Goal: Transaction & Acquisition: Purchase product/service

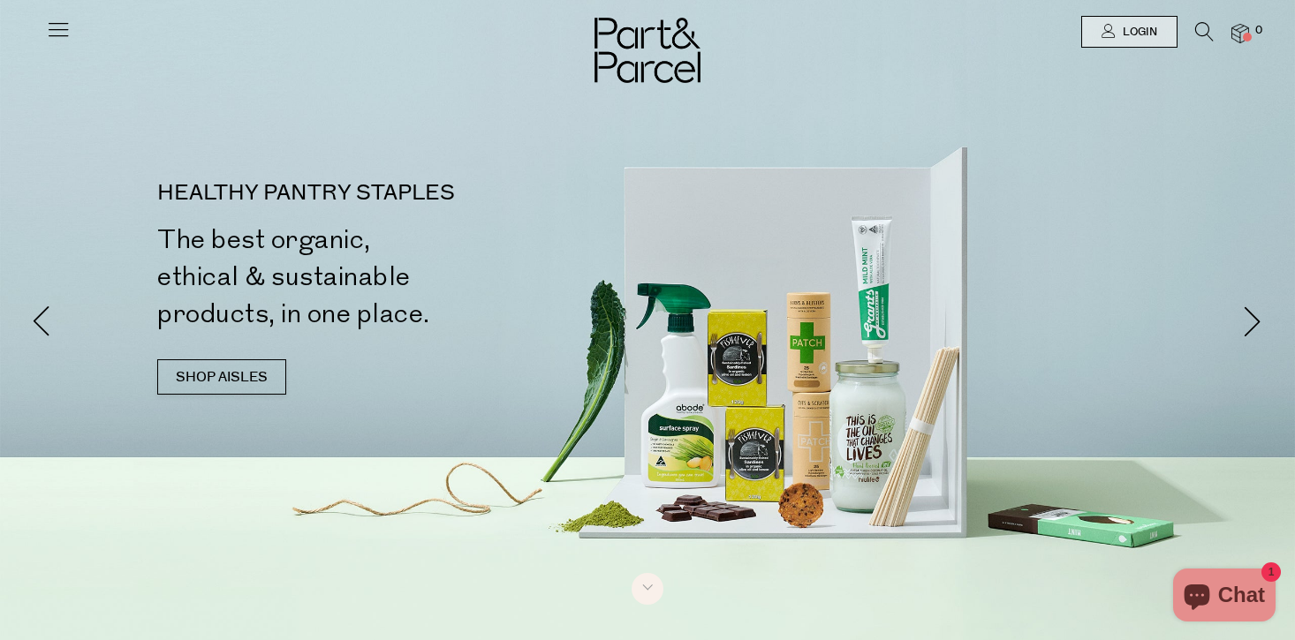
click at [243, 374] on link "SHOP AISLES" at bounding box center [221, 376] width 129 height 35
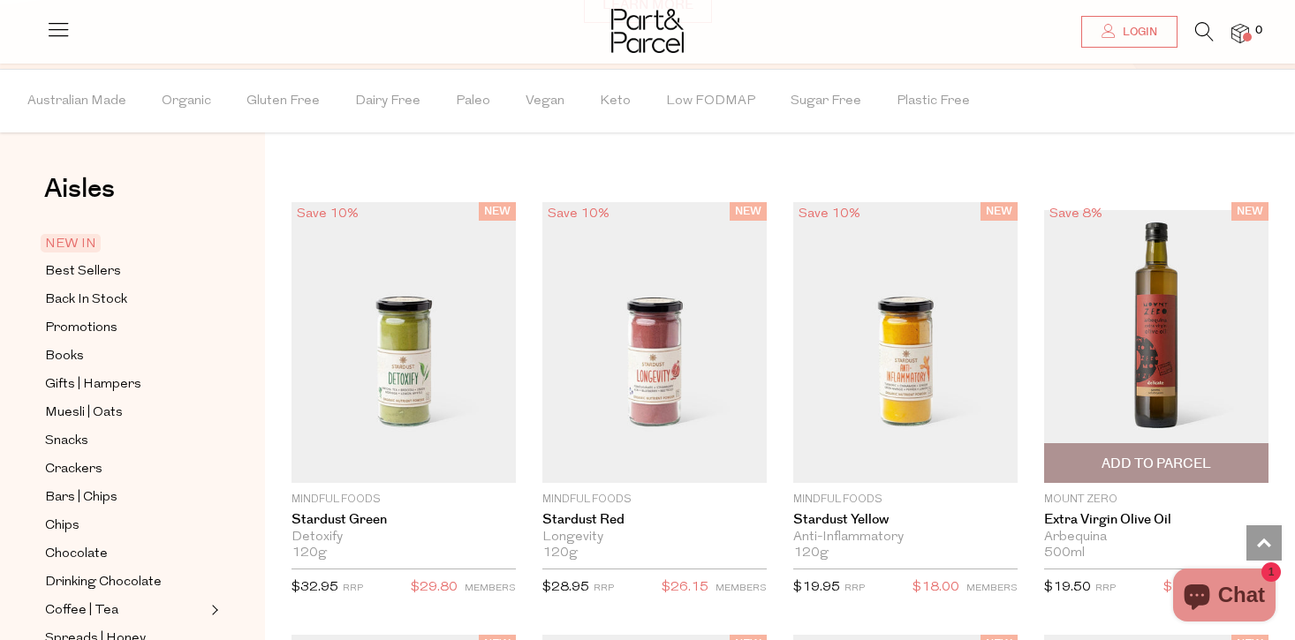
scroll to position [1340, 0]
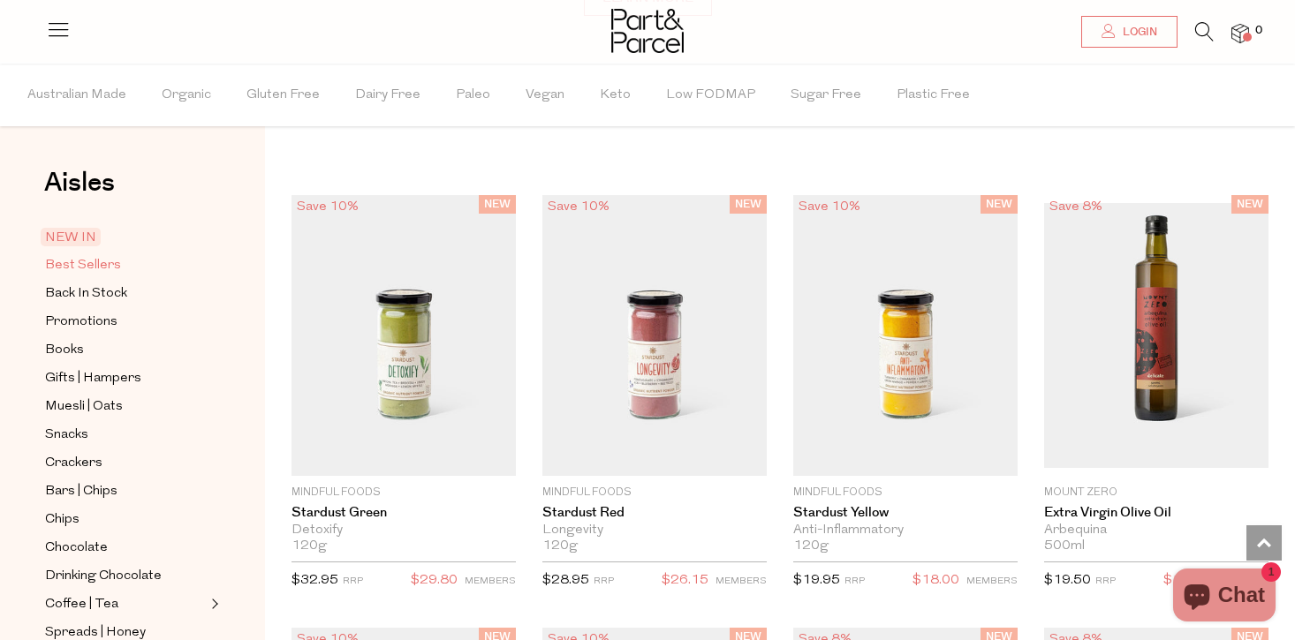
click at [80, 256] on span "Best Sellers" at bounding box center [83, 265] width 76 height 21
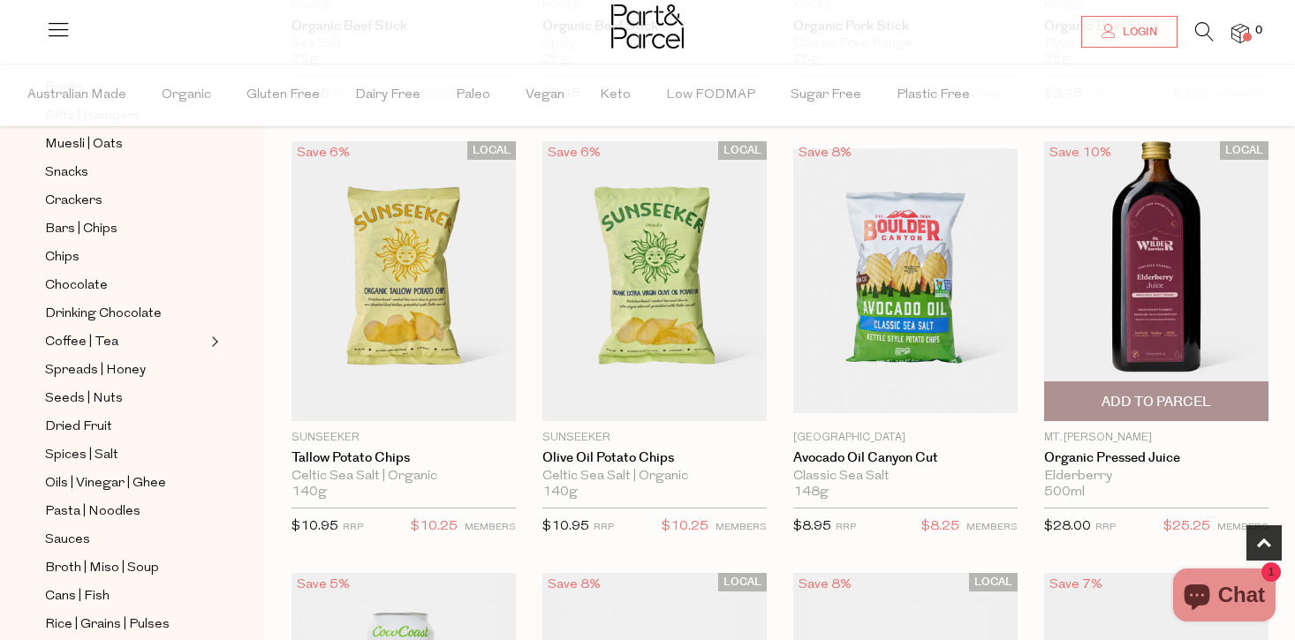
scroll to position [511, 0]
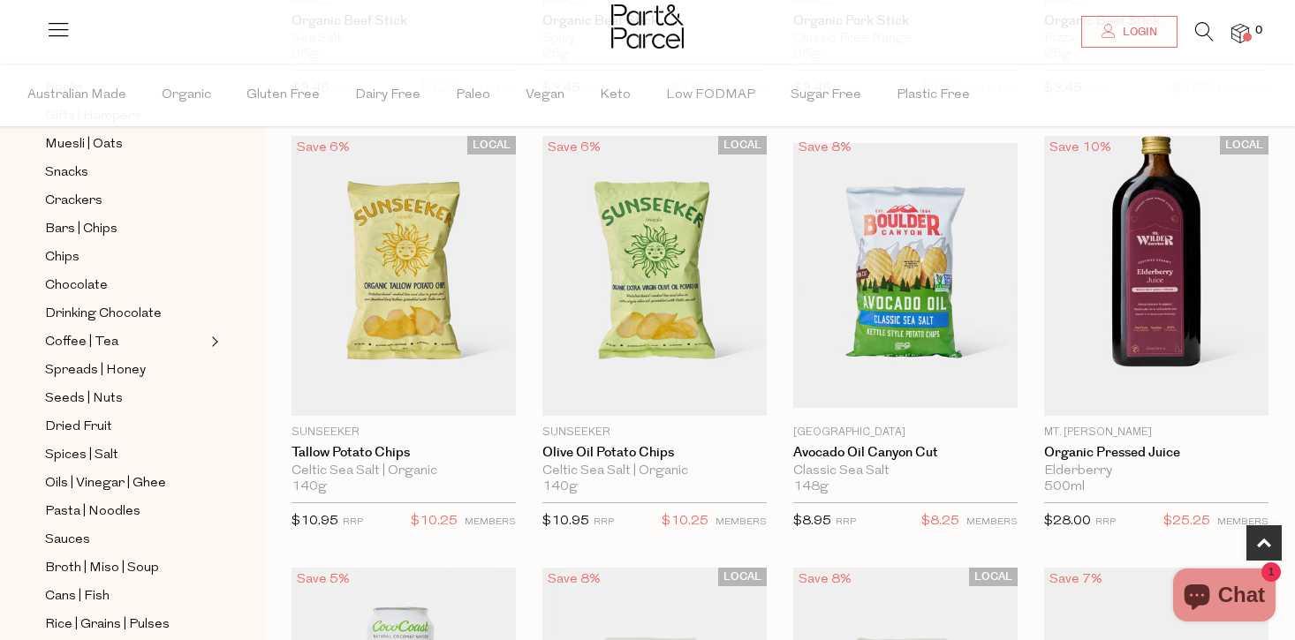
click at [1245, 37] on span at bounding box center [1247, 37] width 9 height 9
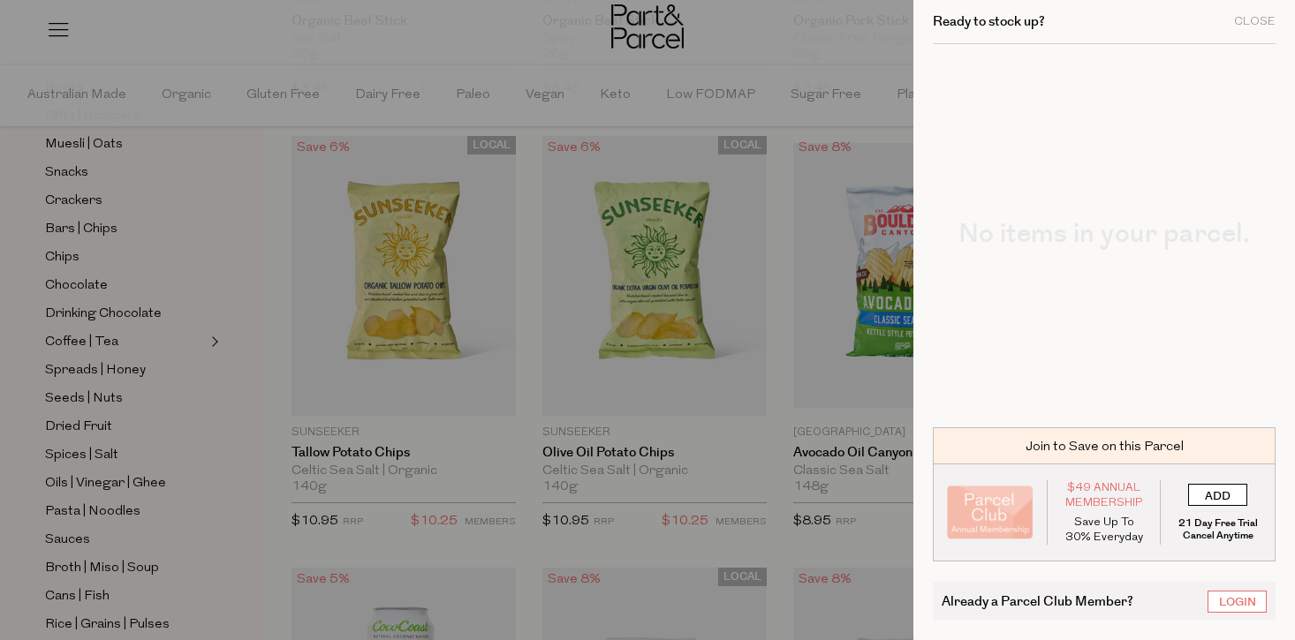
click at [1229, 497] on input "ADD" at bounding box center [1217, 495] width 59 height 22
type input "ADDED"
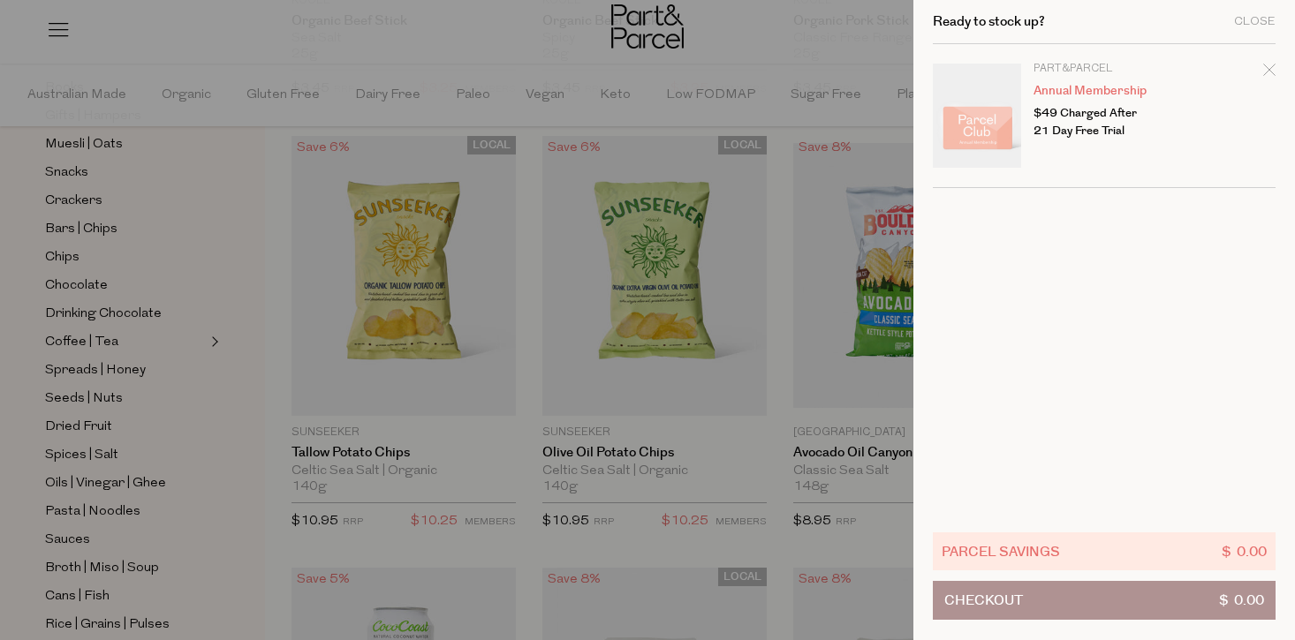
click at [1269, 71] on icon "Remove Annual Membership" at bounding box center [1268, 69] width 11 height 11
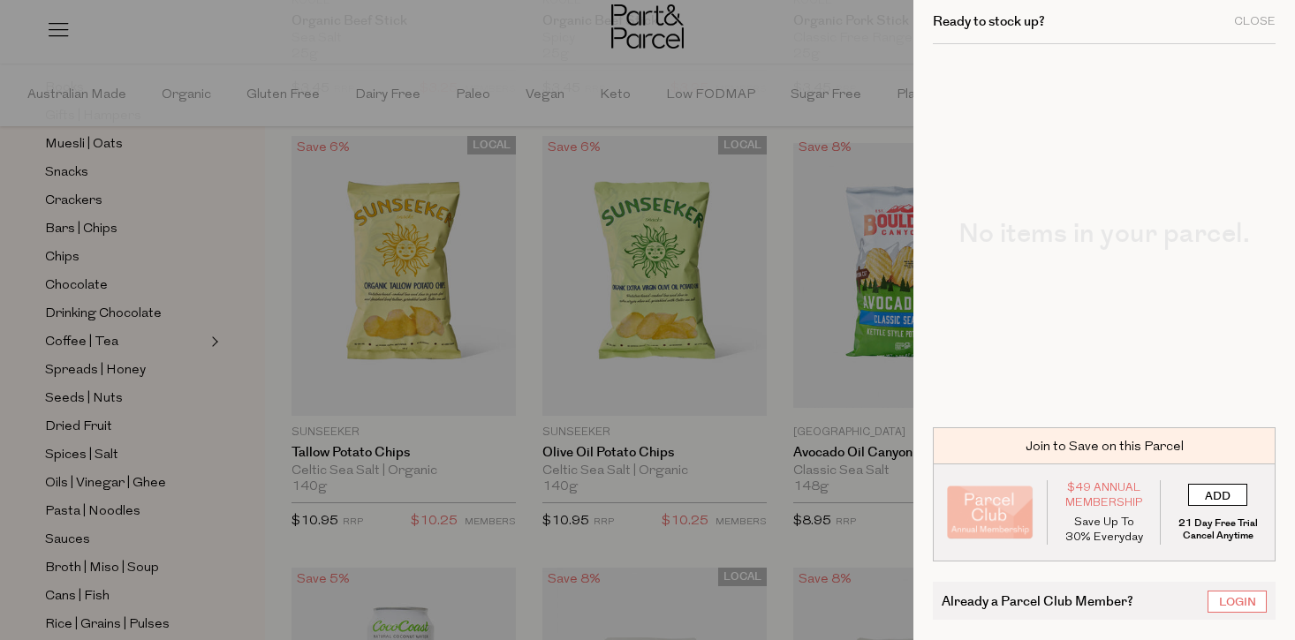
click at [1199, 504] on input "ADD" at bounding box center [1217, 495] width 59 height 22
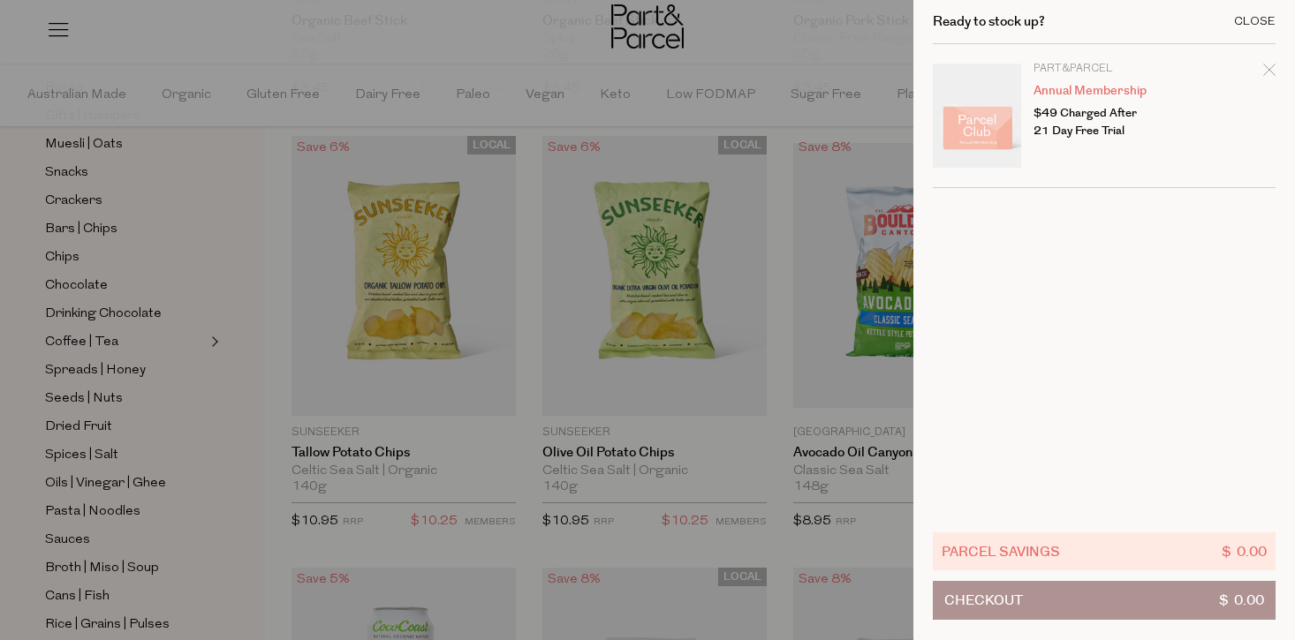
click at [1264, 19] on div "Close" at bounding box center [1255, 21] width 42 height 11
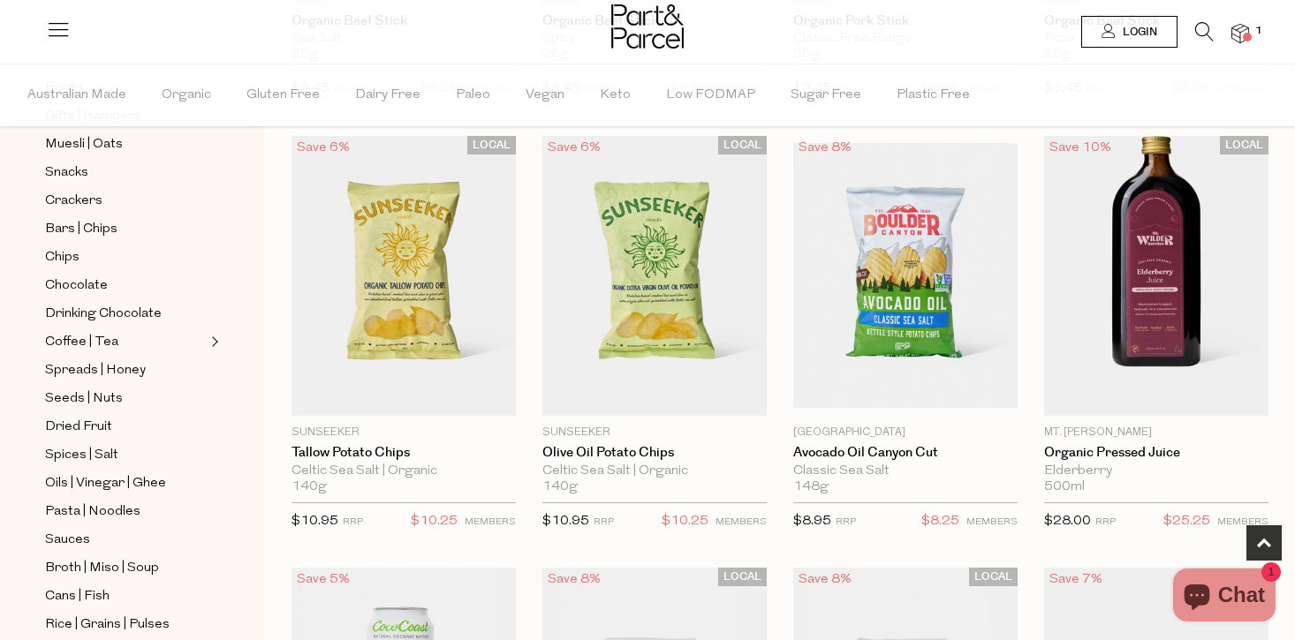
click at [1136, 40] on link "Login" at bounding box center [1129, 32] width 96 height 32
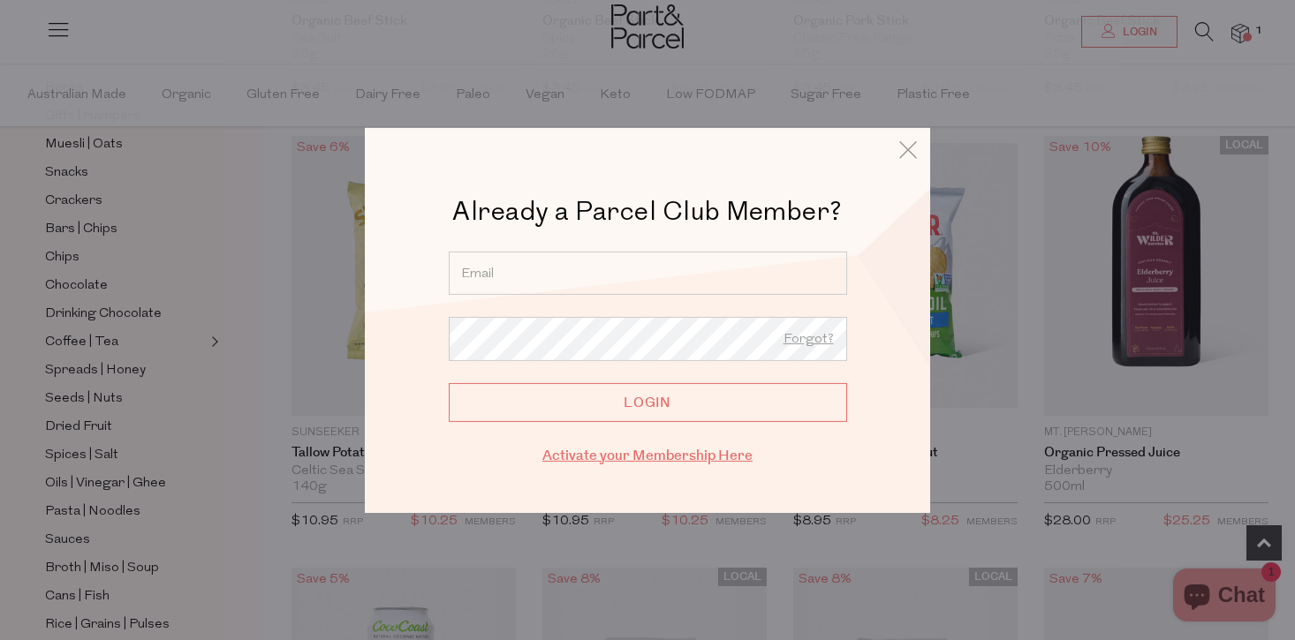
click at [670, 464] on link "Activate your Membership Here" at bounding box center [647, 455] width 210 height 20
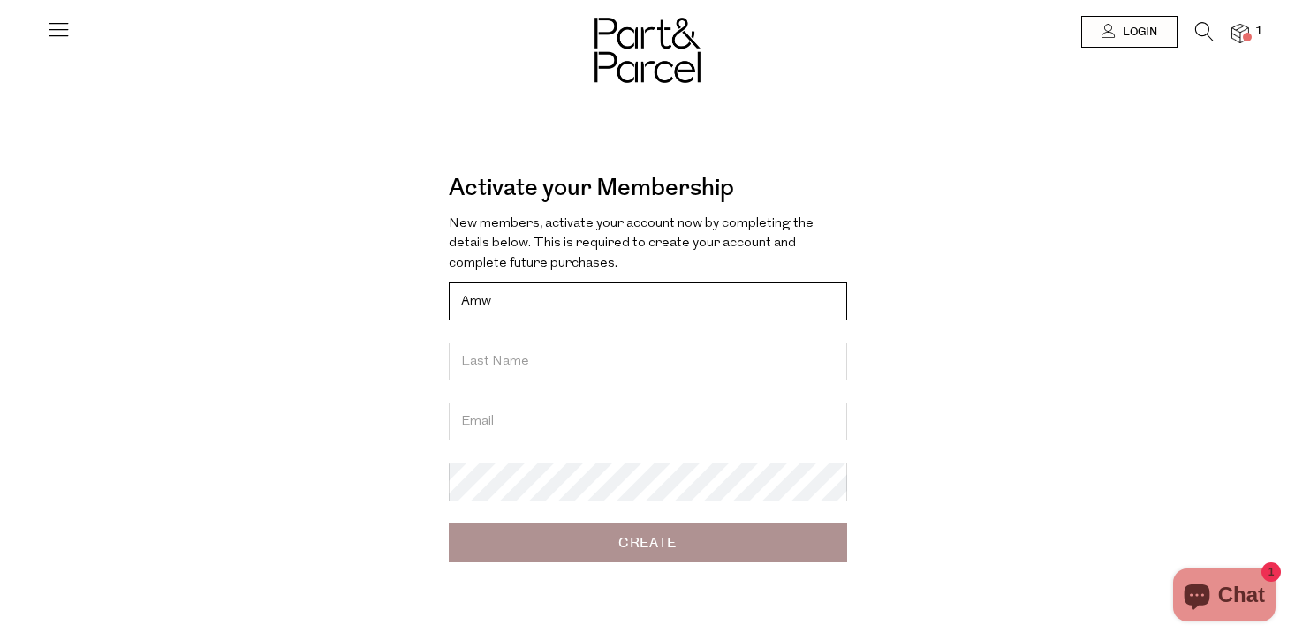
type input "Amwl"
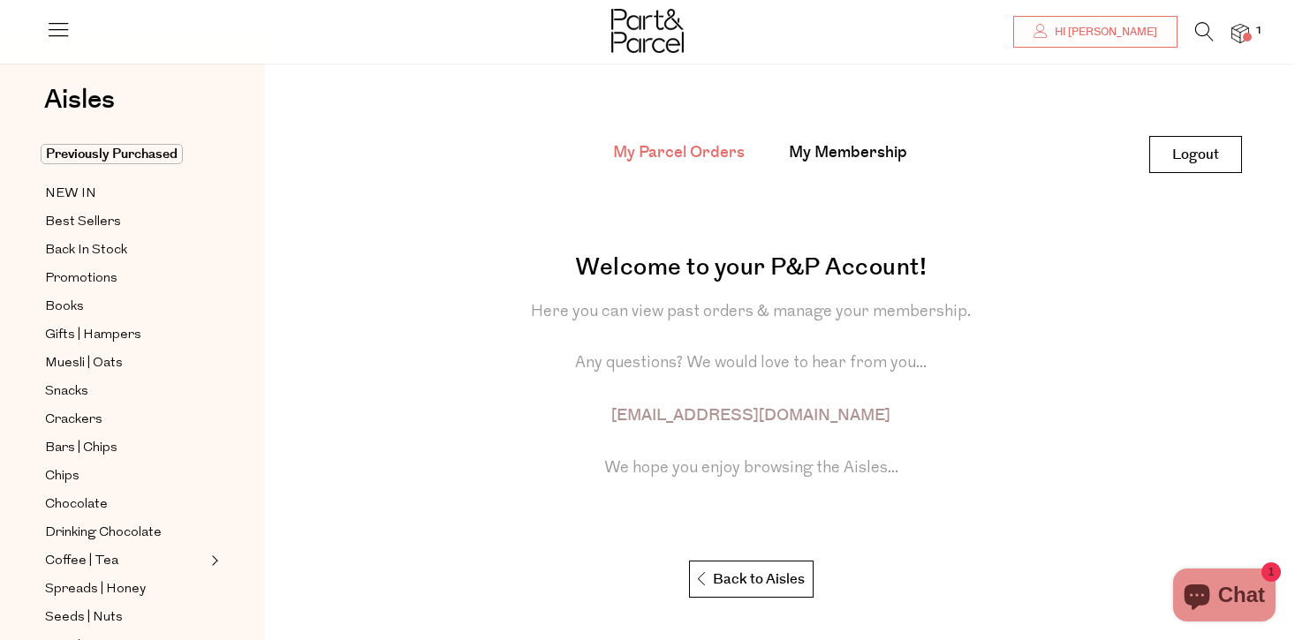
scroll to position [62, 0]
click at [1236, 38] on img at bounding box center [1240, 34] width 18 height 20
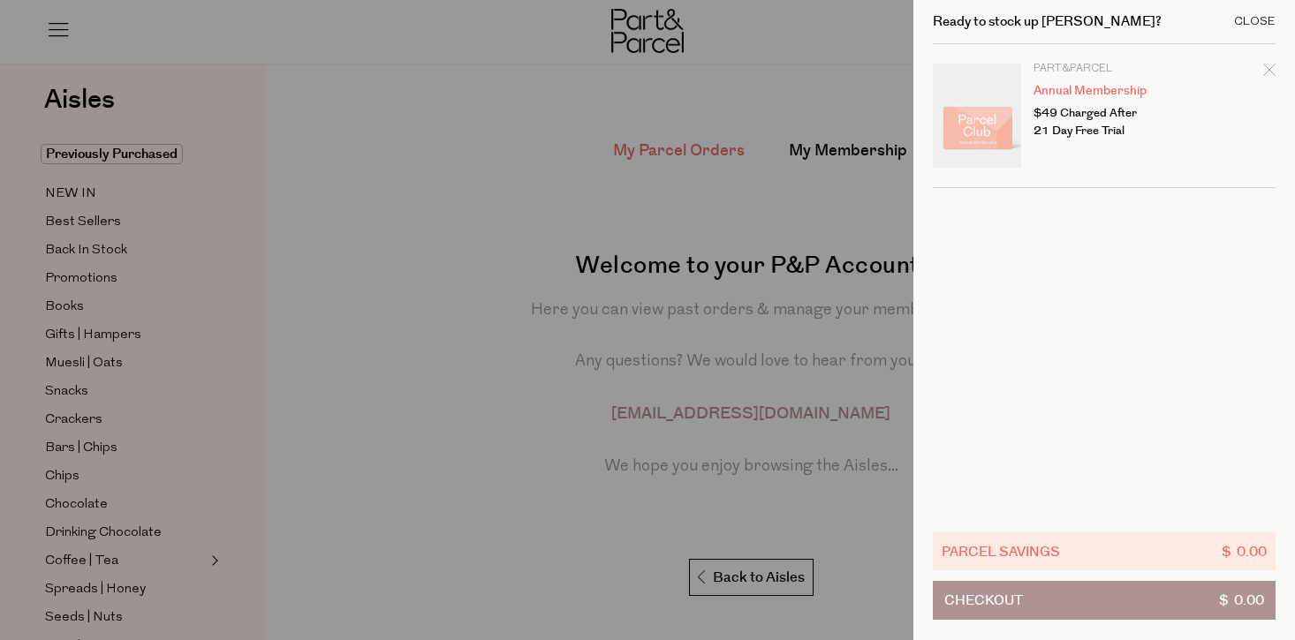
click at [1268, 18] on div "Close" at bounding box center [1255, 21] width 42 height 11
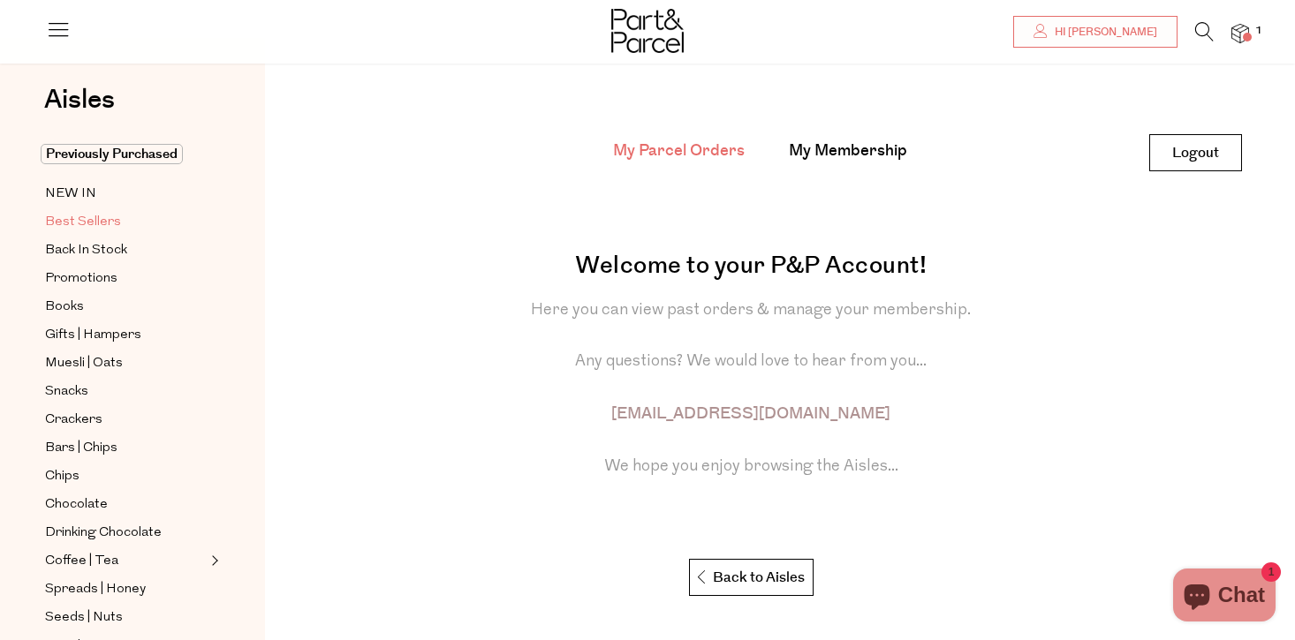
click at [93, 226] on span "Best Sellers" at bounding box center [83, 222] width 76 height 21
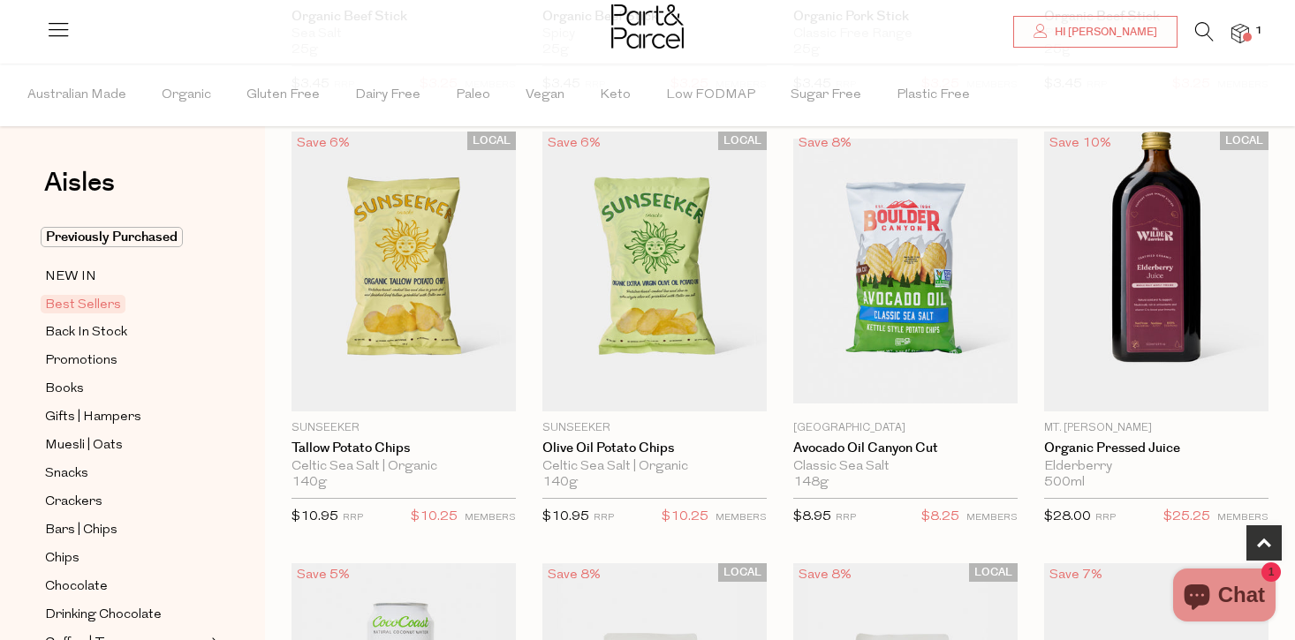
scroll to position [542, 0]
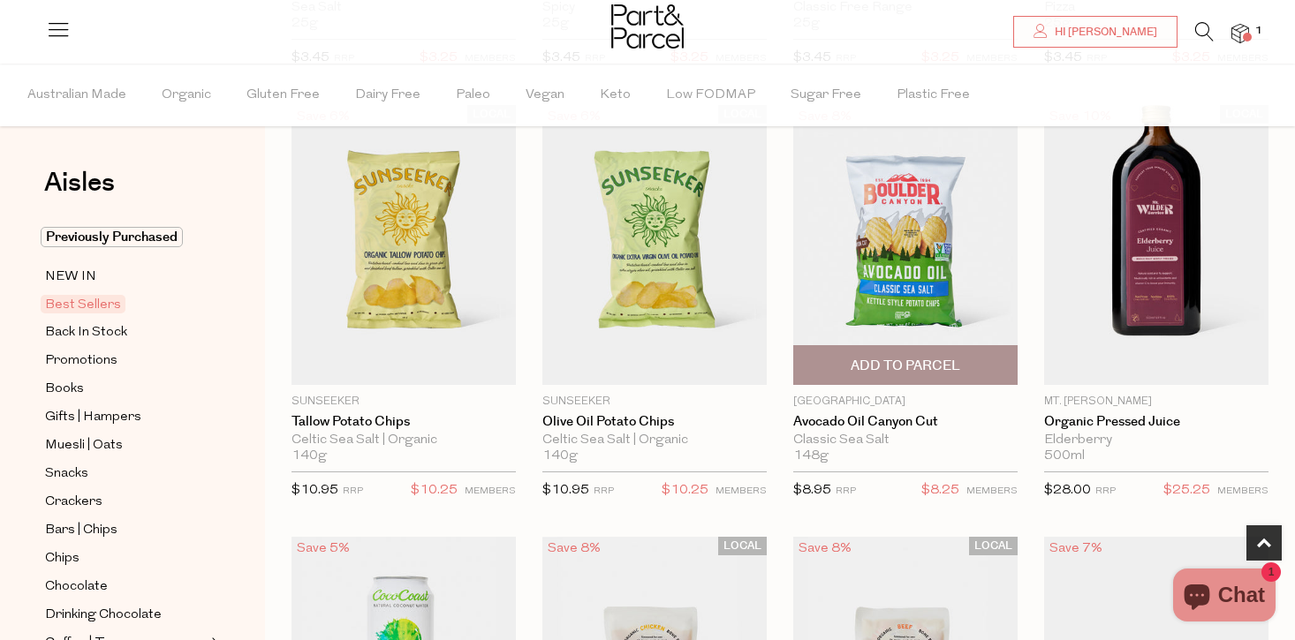
click at [938, 369] on span "Add To Parcel" at bounding box center [905, 366] width 110 height 19
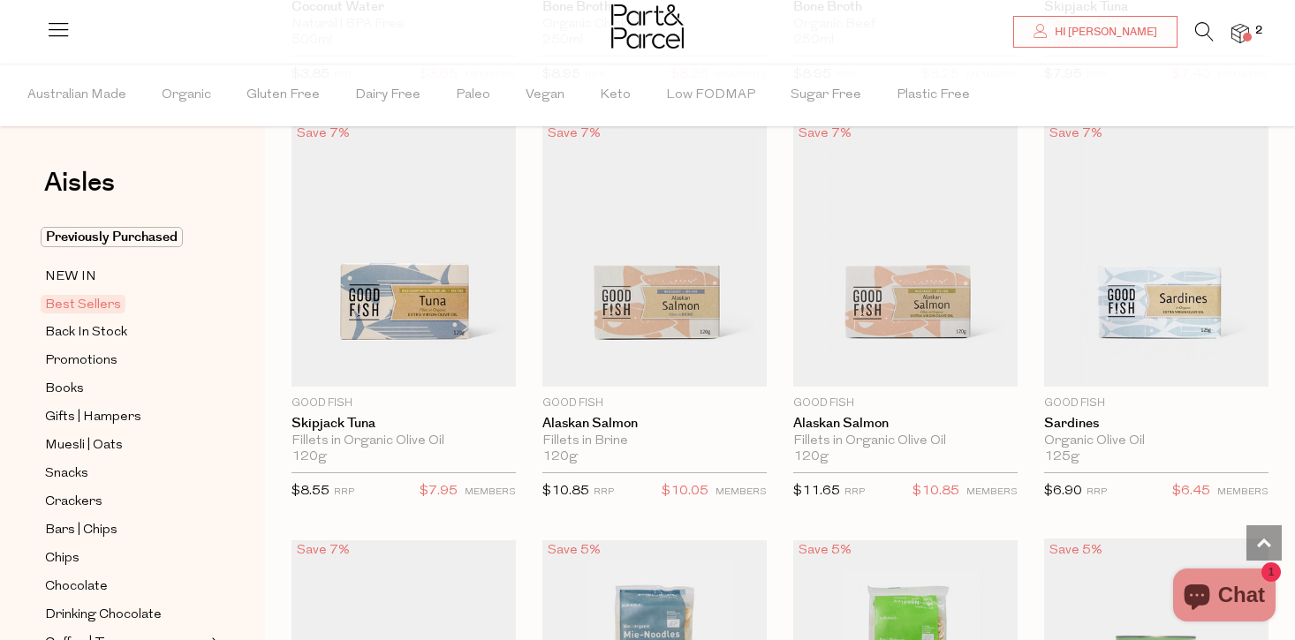
scroll to position [1375, 0]
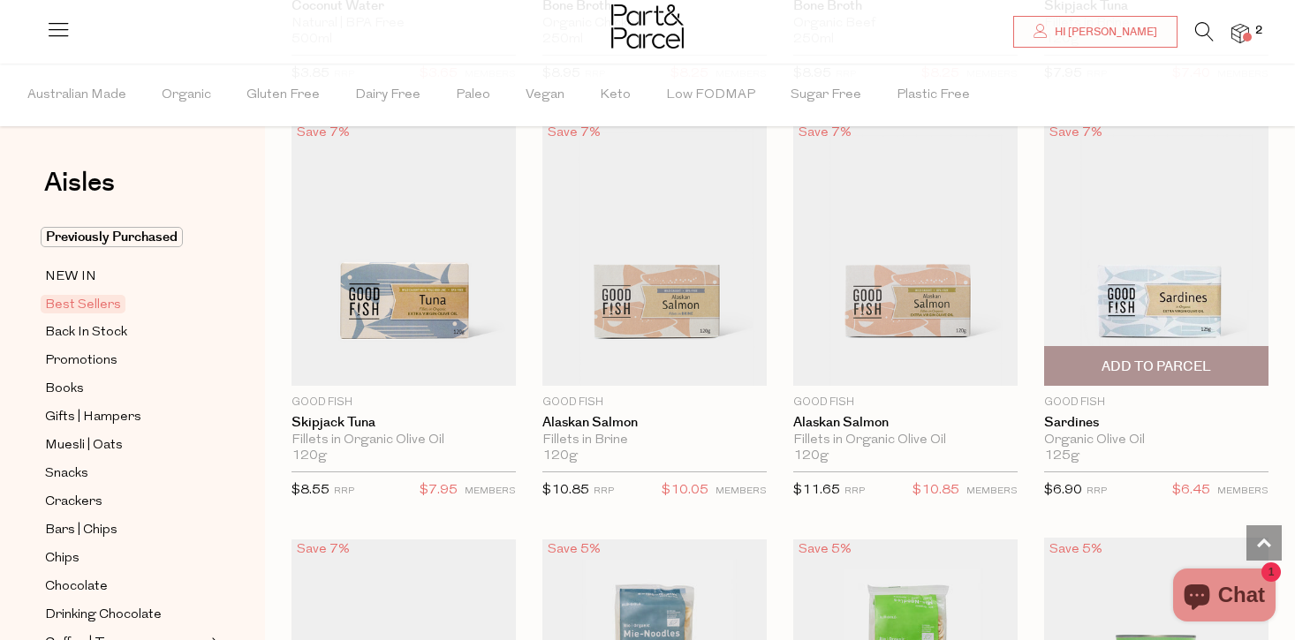
click at [1198, 365] on span "Add To Parcel" at bounding box center [1156, 367] width 110 height 19
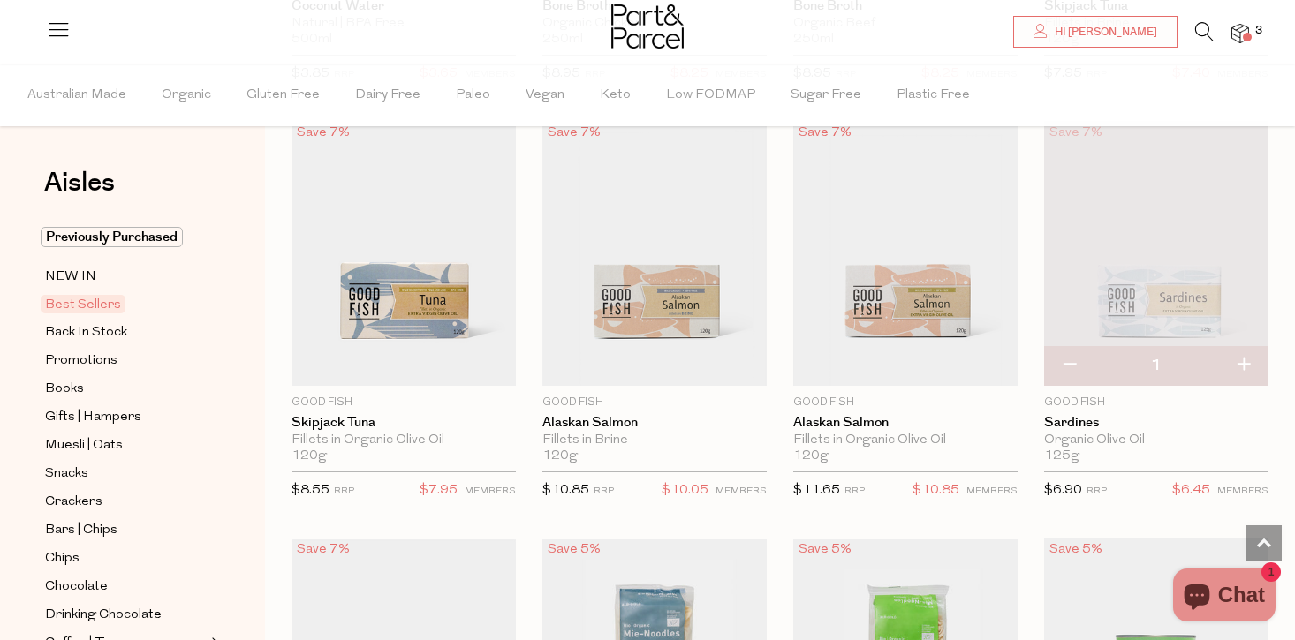
click at [1245, 31] on img at bounding box center [1240, 34] width 18 height 20
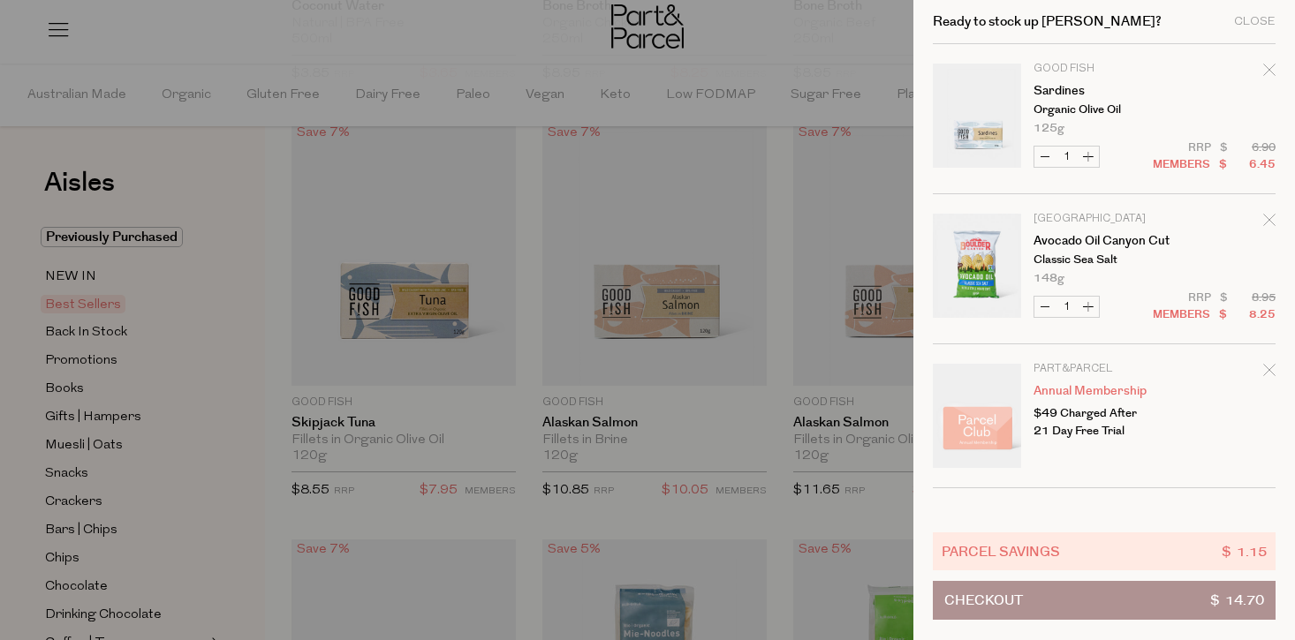
click at [1092, 160] on button "Increase Sardines" at bounding box center [1087, 157] width 21 height 20
type input "2"
click at [1256, 23] on div "Close" at bounding box center [1255, 21] width 42 height 11
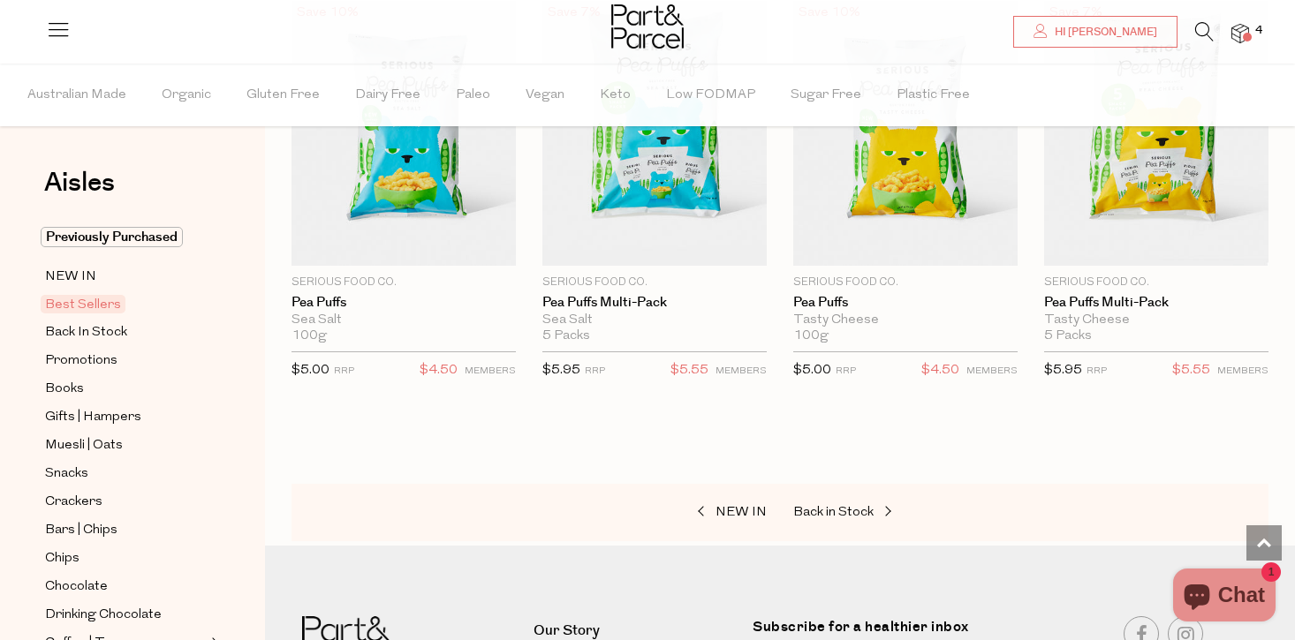
scroll to position [4064, 0]
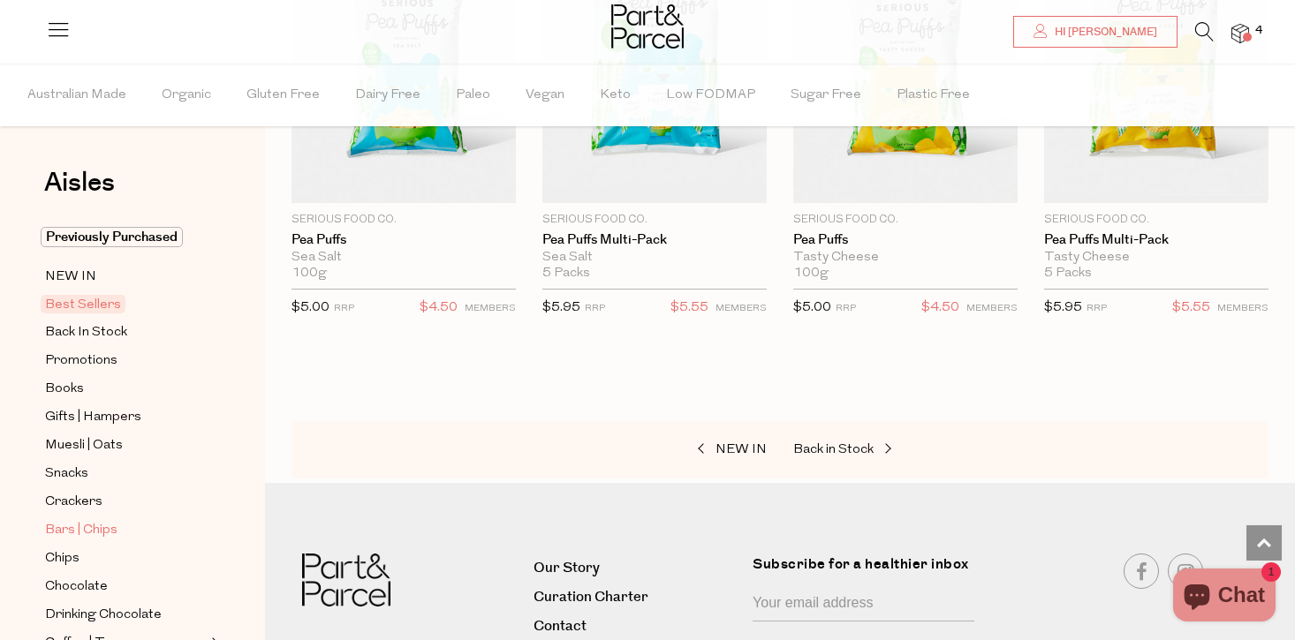
click at [68, 524] on span "Bars | Chips" at bounding box center [81, 530] width 72 height 21
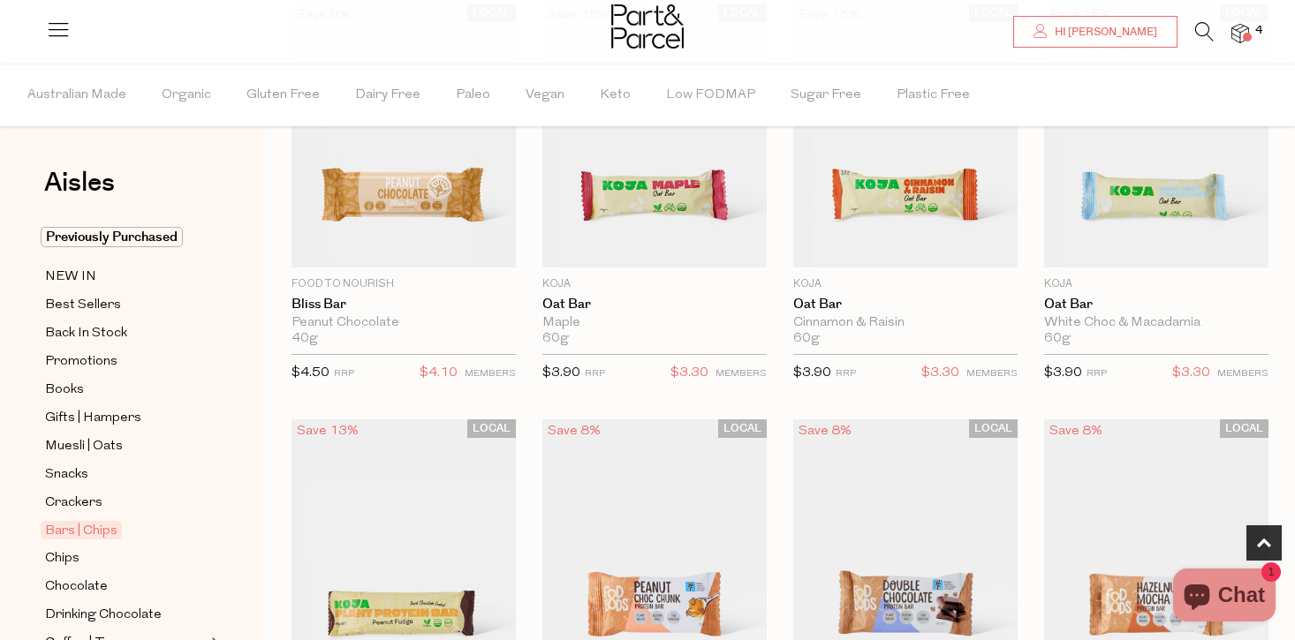
scroll to position [639, 0]
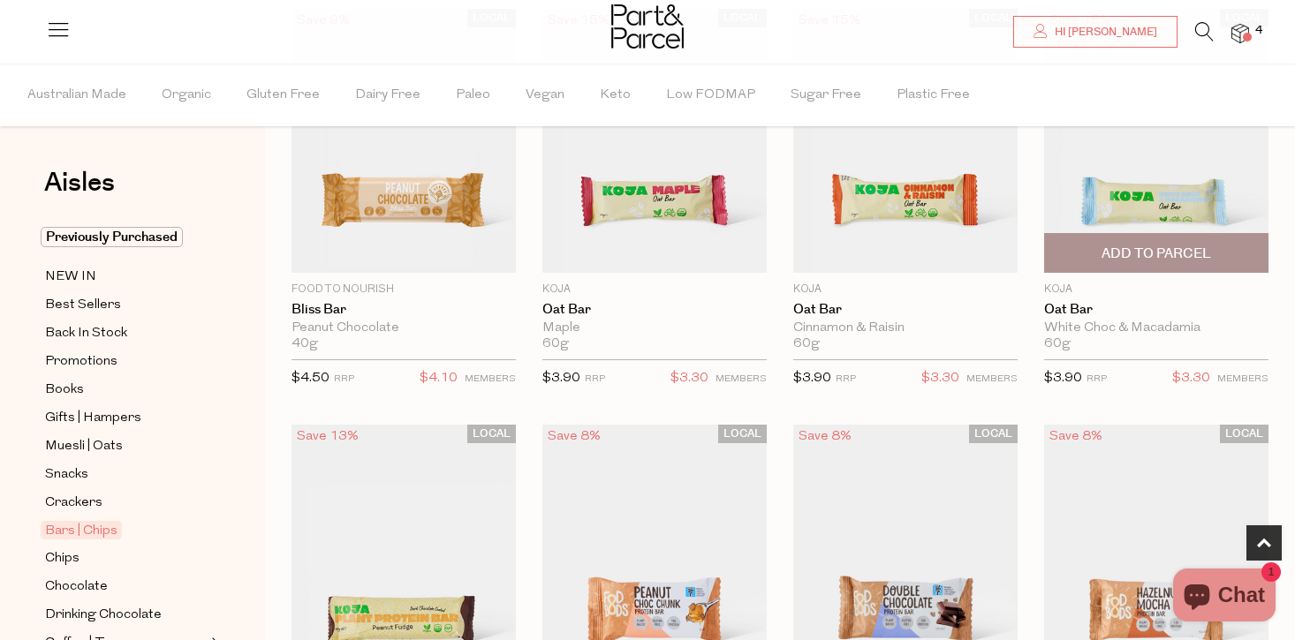
click at [1214, 252] on span "Add To Parcel" at bounding box center [1156, 253] width 214 height 38
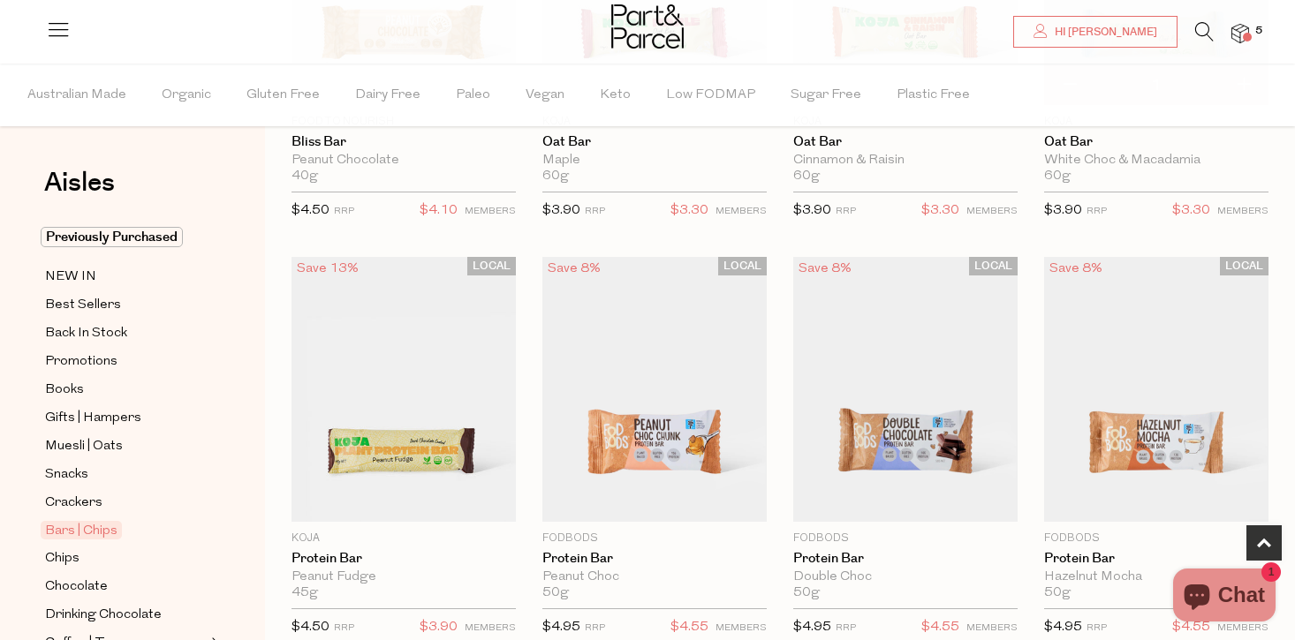
scroll to position [842, 0]
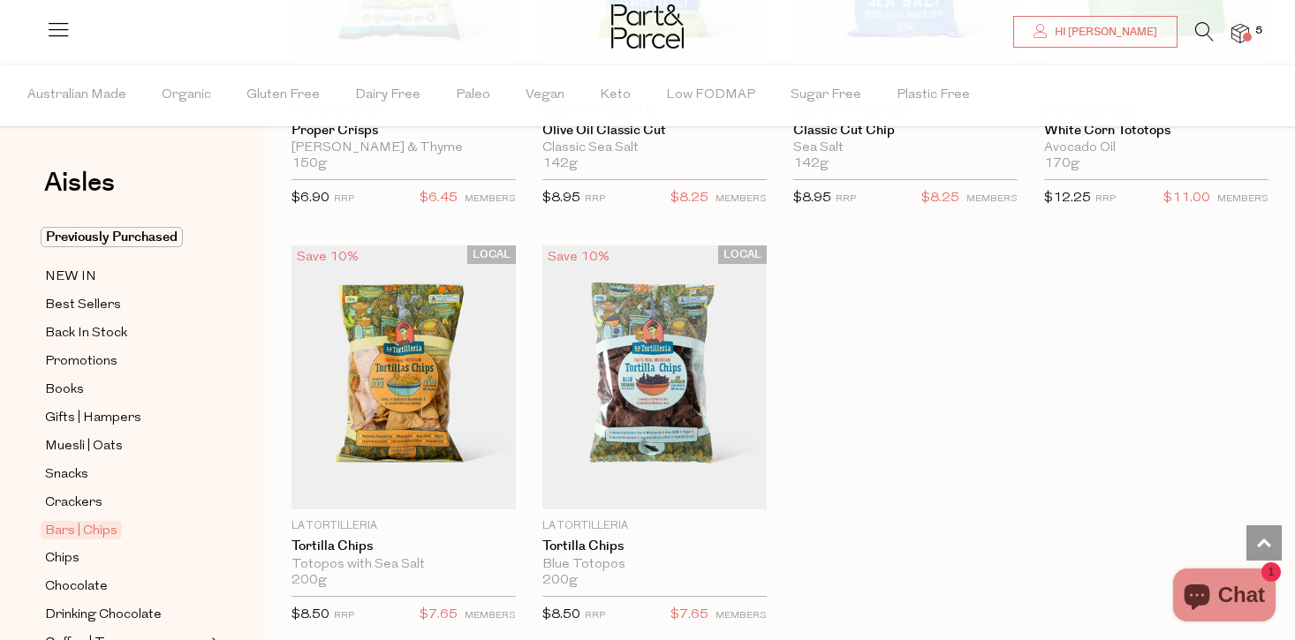
scroll to position [7147, 0]
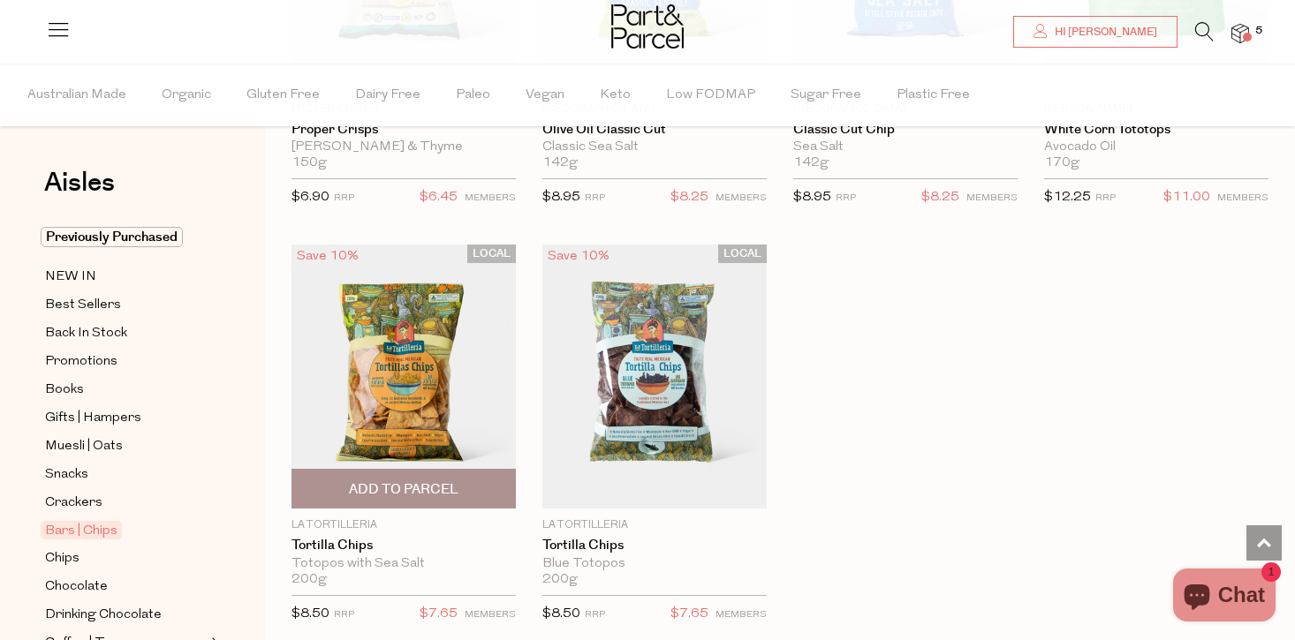
click at [437, 480] on span "Add To Parcel" at bounding box center [404, 489] width 110 height 19
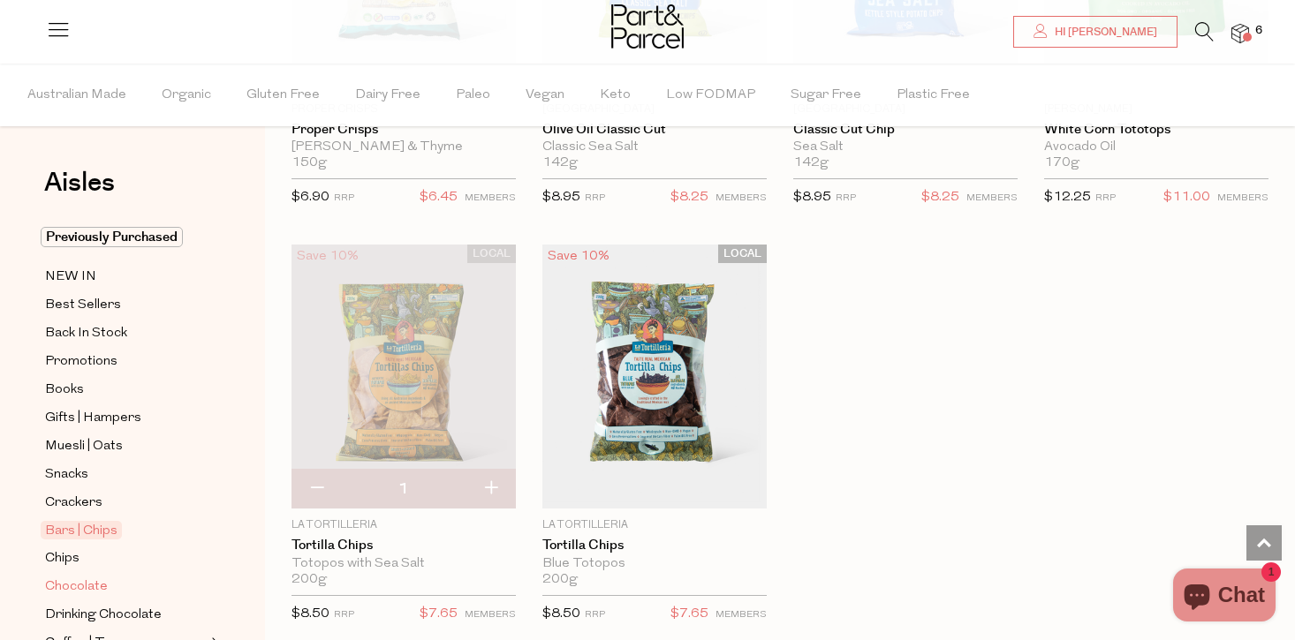
click at [83, 582] on span "Chocolate" at bounding box center [76, 587] width 63 height 21
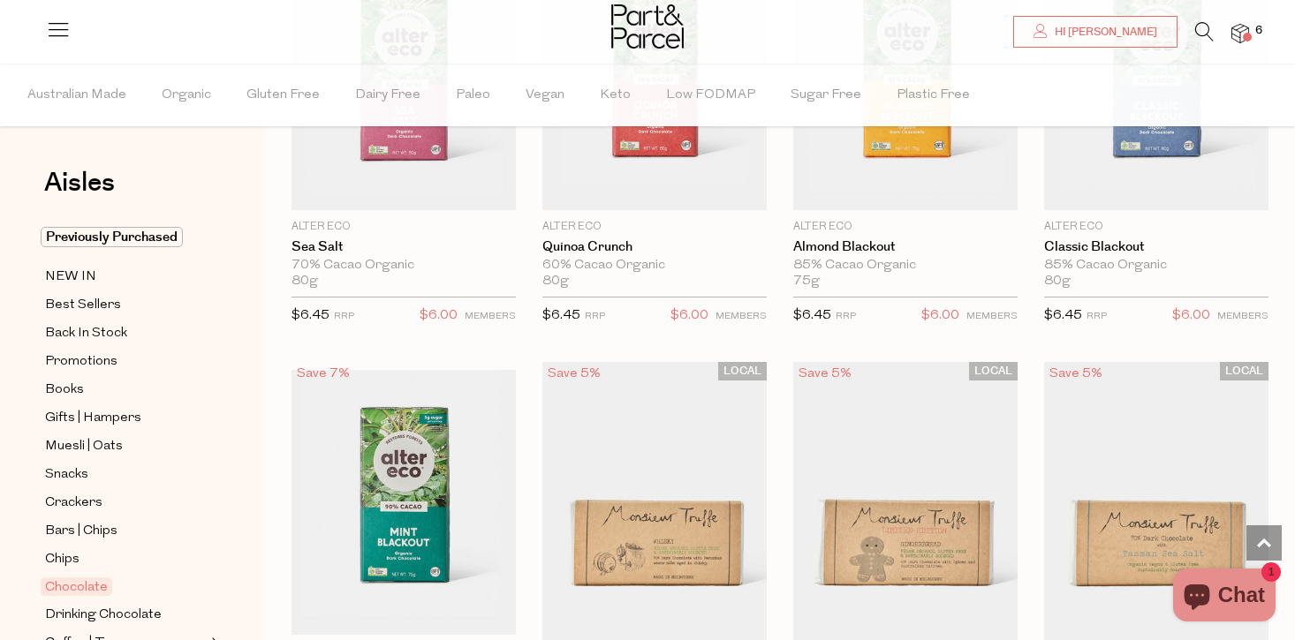
scroll to position [2537, 0]
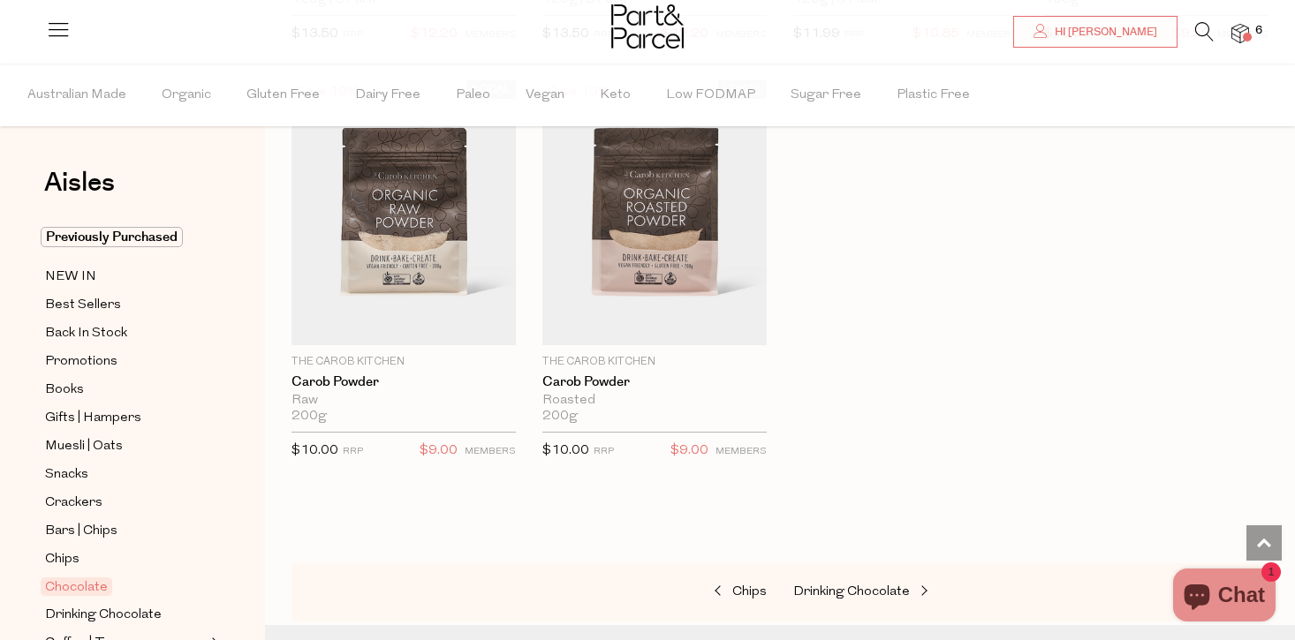
scroll to position [6034, 0]
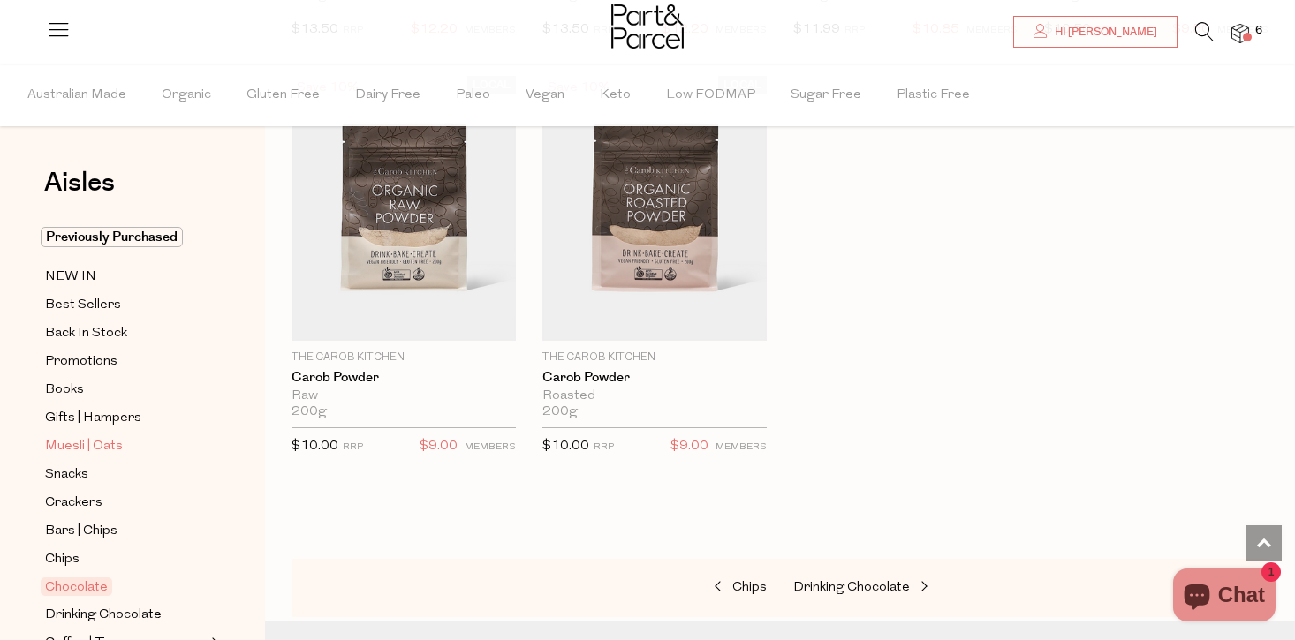
click at [80, 448] on span "Muesli | Oats" at bounding box center [84, 446] width 78 height 21
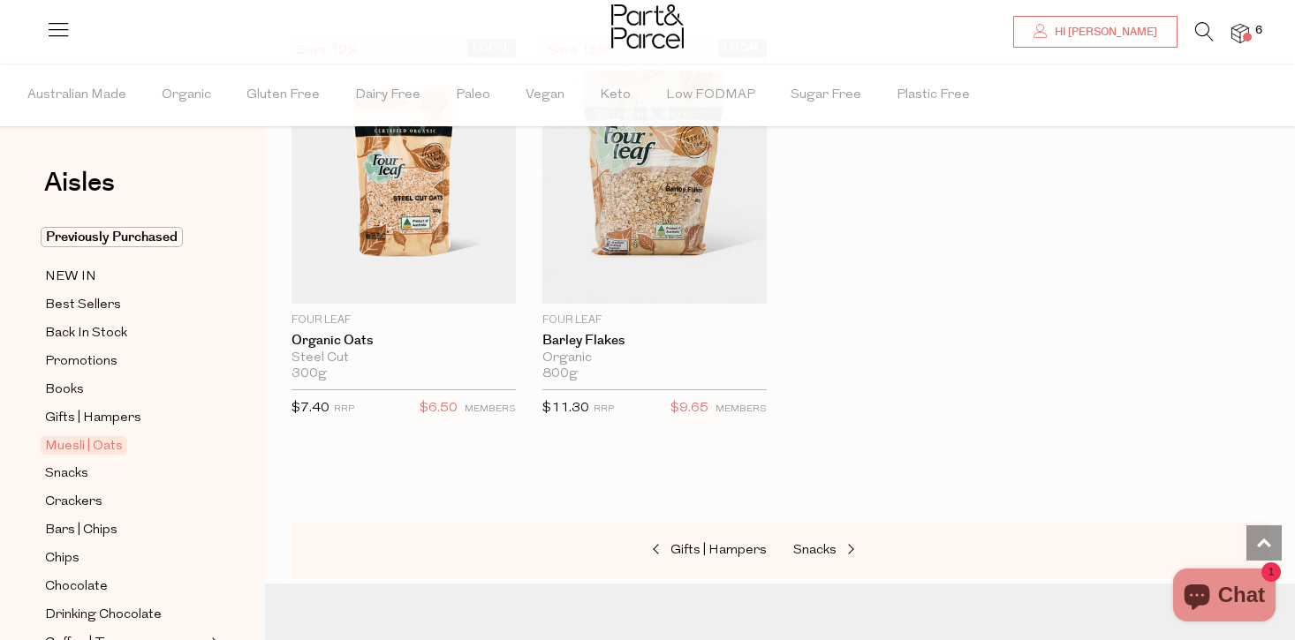
scroll to position [5226, 0]
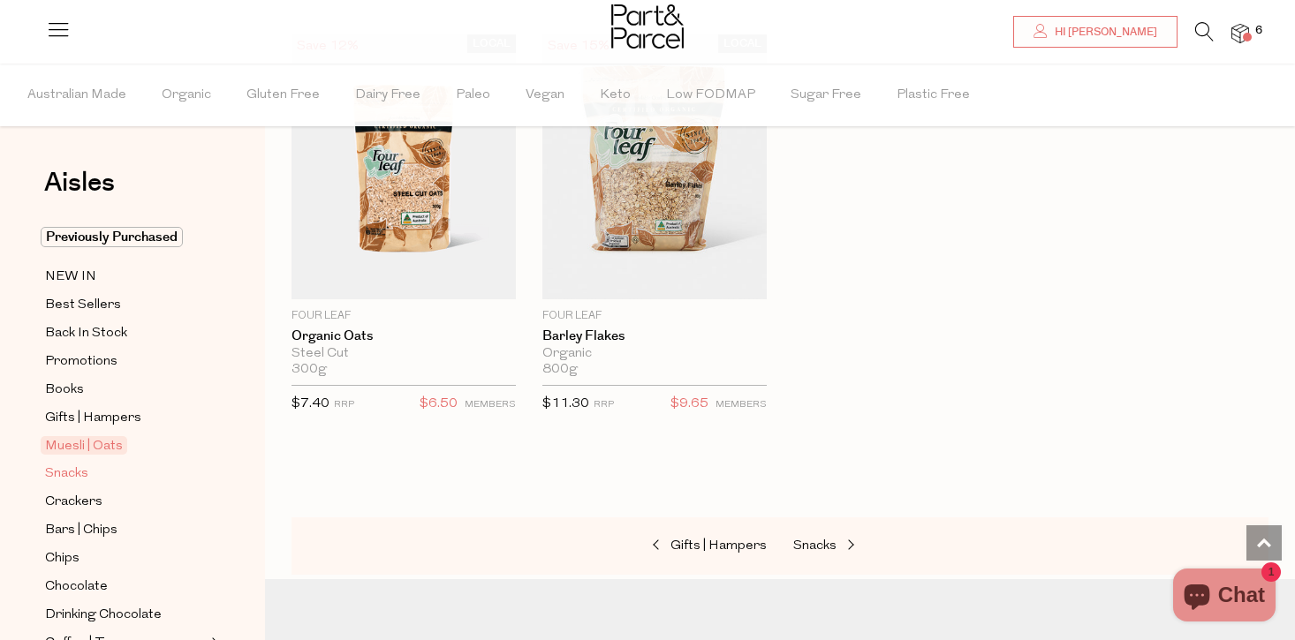
click at [66, 479] on span "Snacks" at bounding box center [66, 474] width 43 height 21
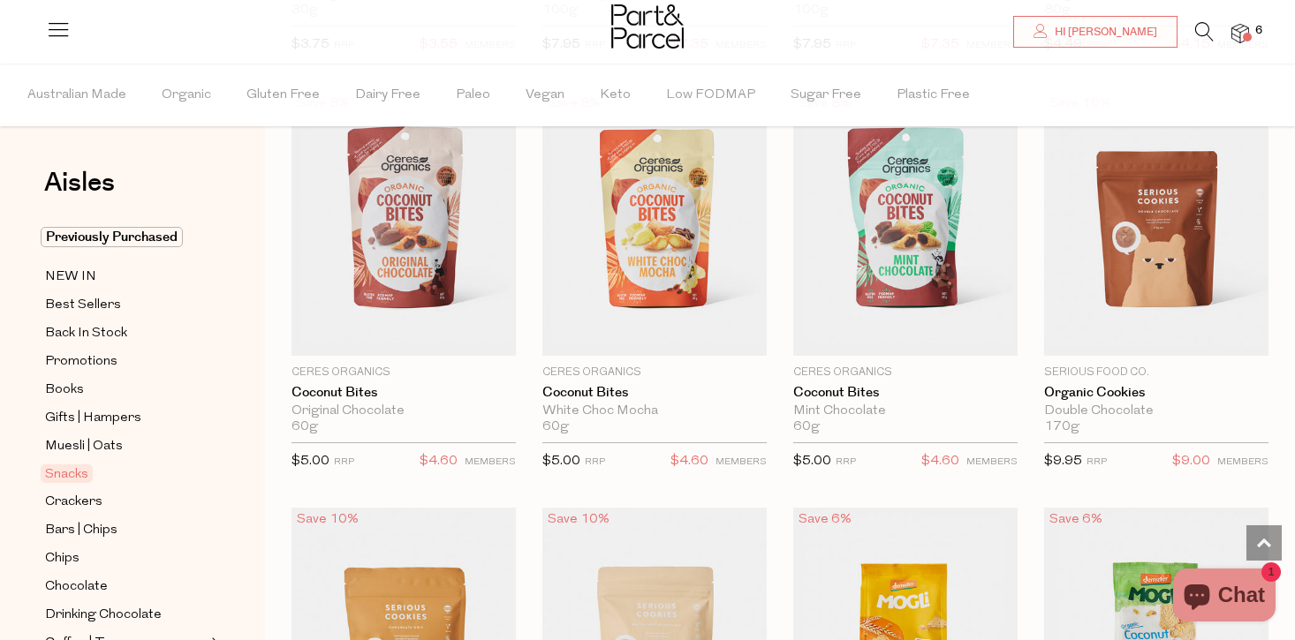
scroll to position [3079, 0]
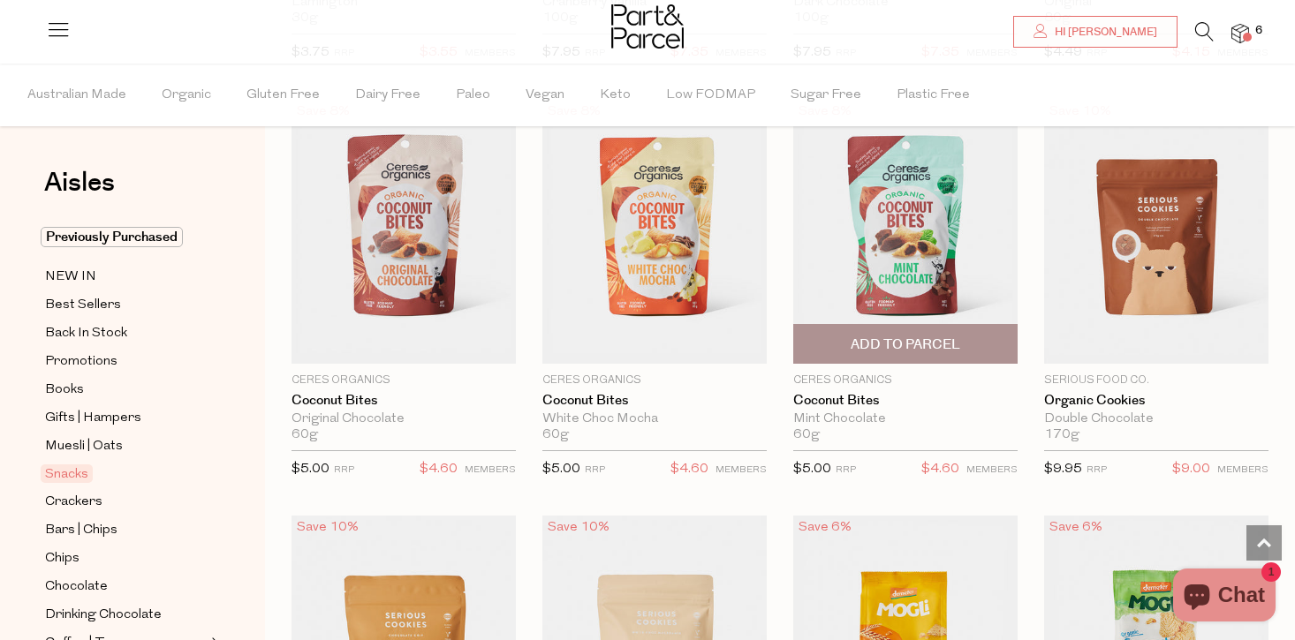
click at [945, 349] on span "Add To Parcel" at bounding box center [905, 345] width 110 height 19
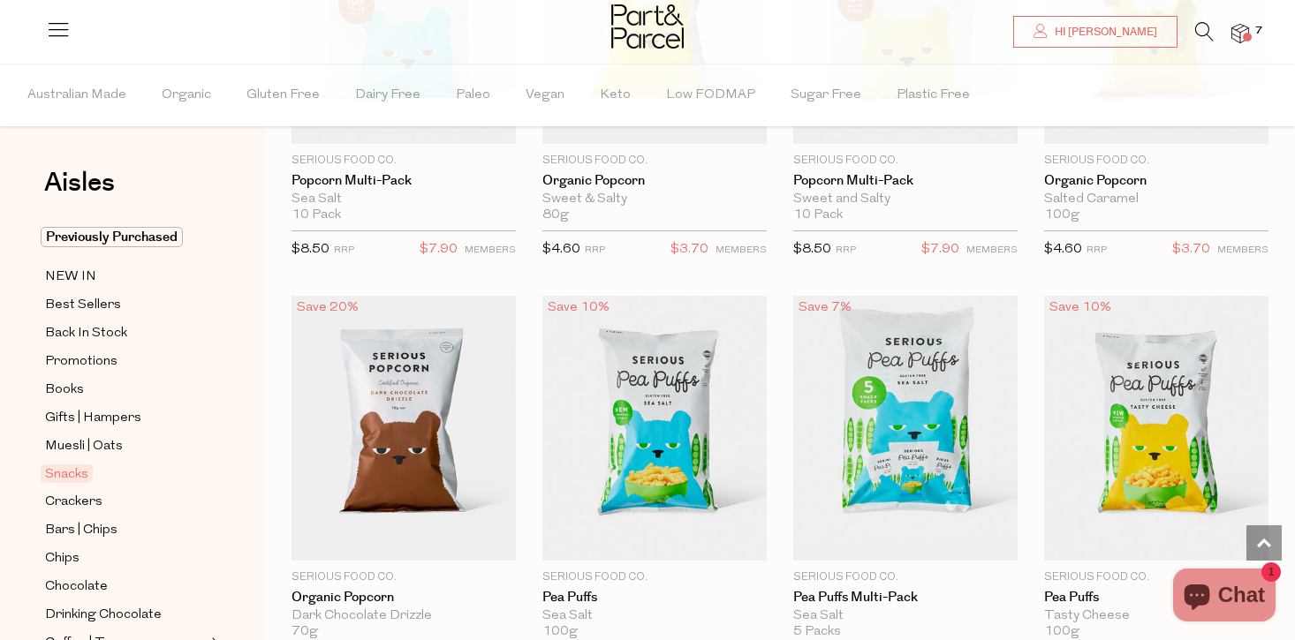
scroll to position [4549, 0]
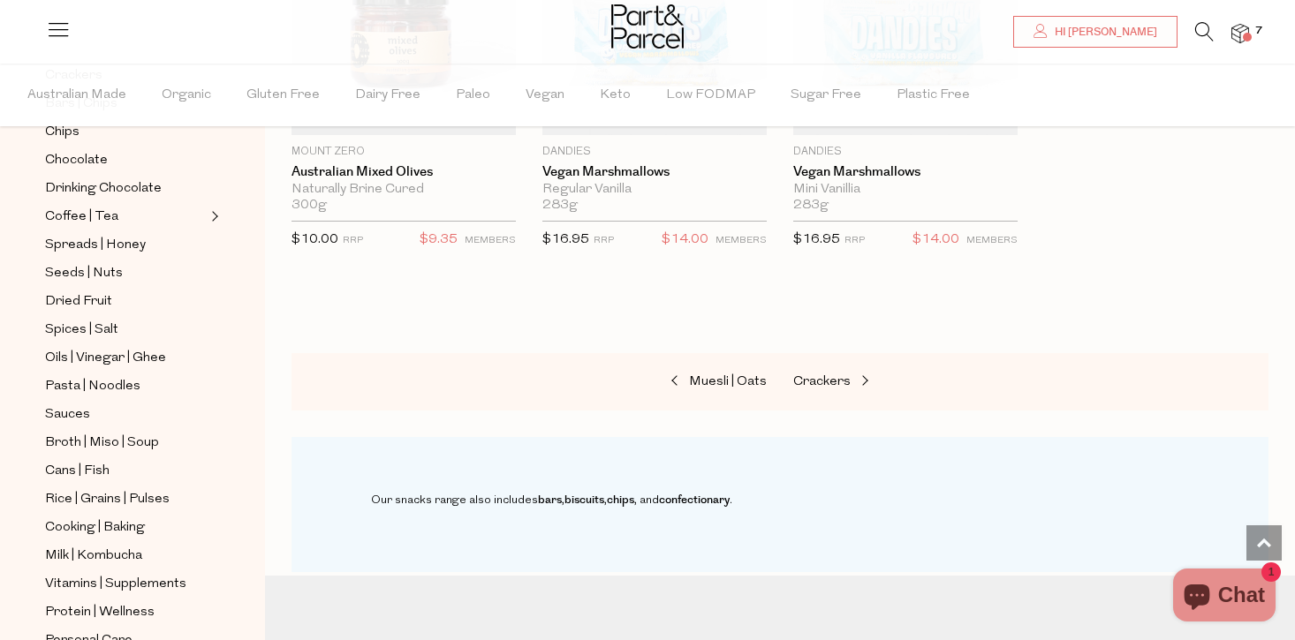
scroll to position [425, 0]
click at [90, 387] on span "Pasta | Noodles" at bounding box center [92, 388] width 95 height 21
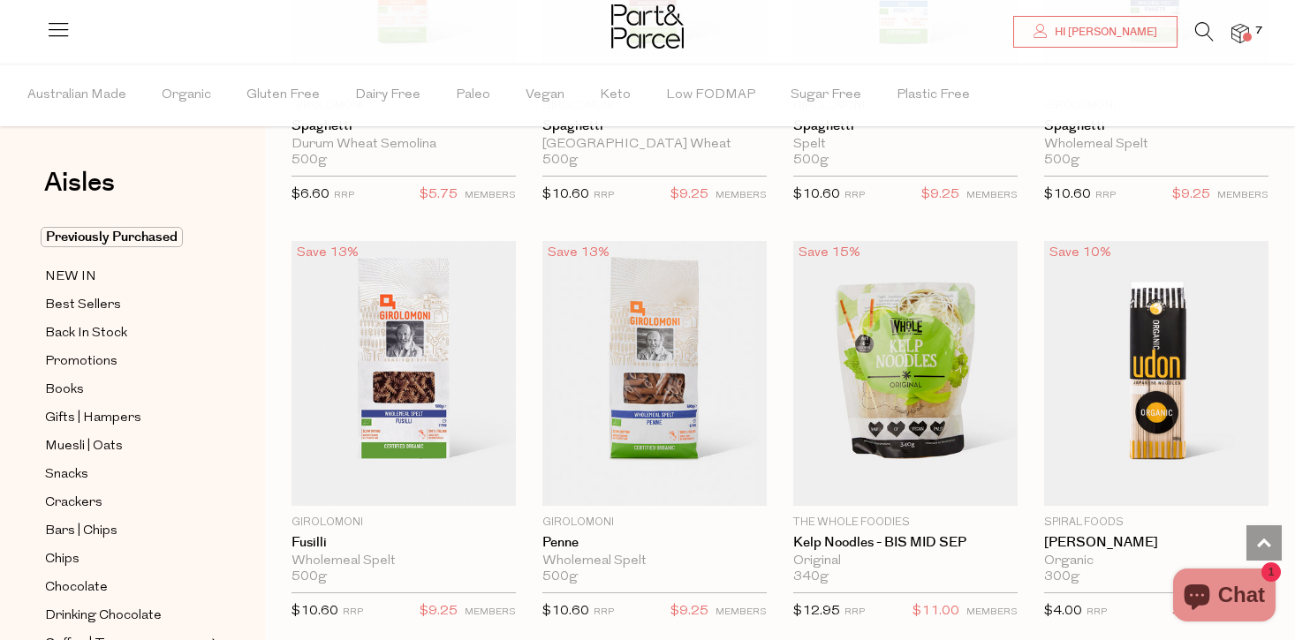
scroll to position [3342, 0]
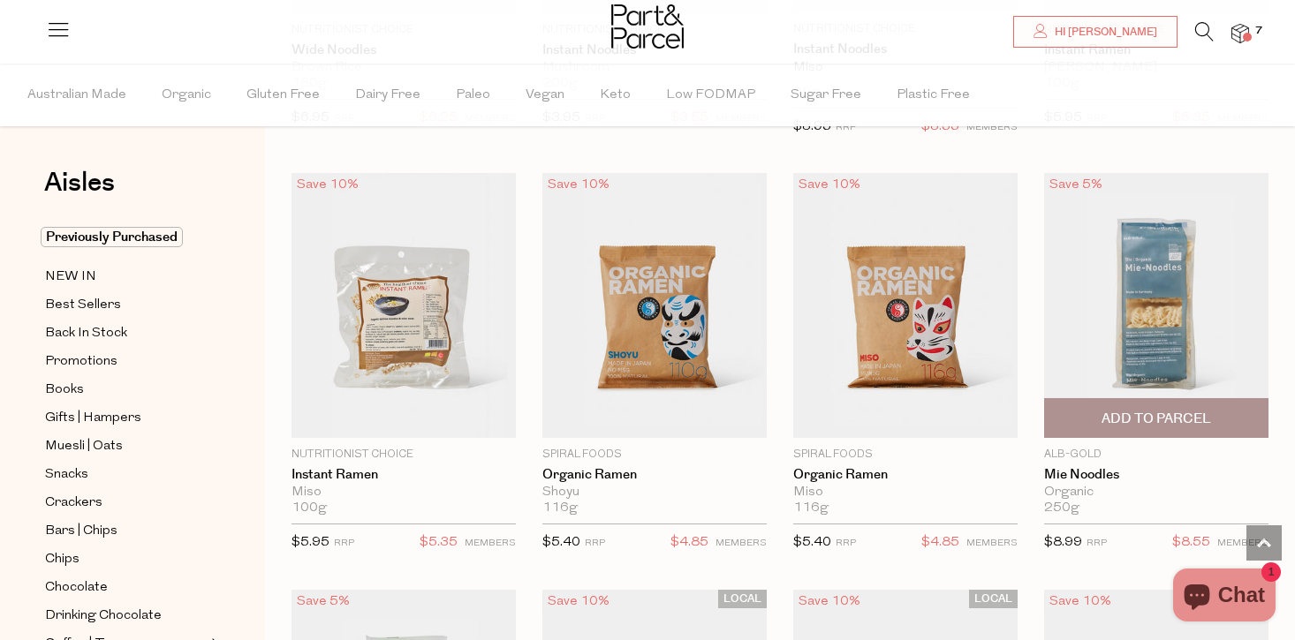
scroll to position [5104, 0]
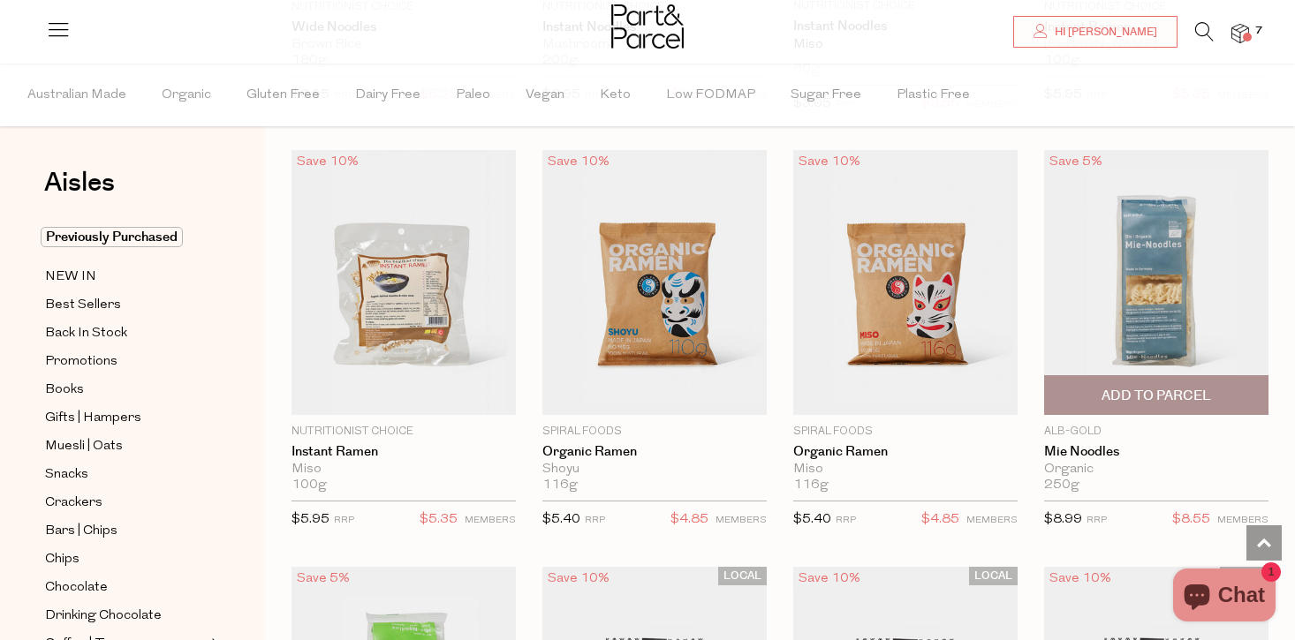
click at [1156, 400] on span "Add To Parcel" at bounding box center [1156, 396] width 110 height 19
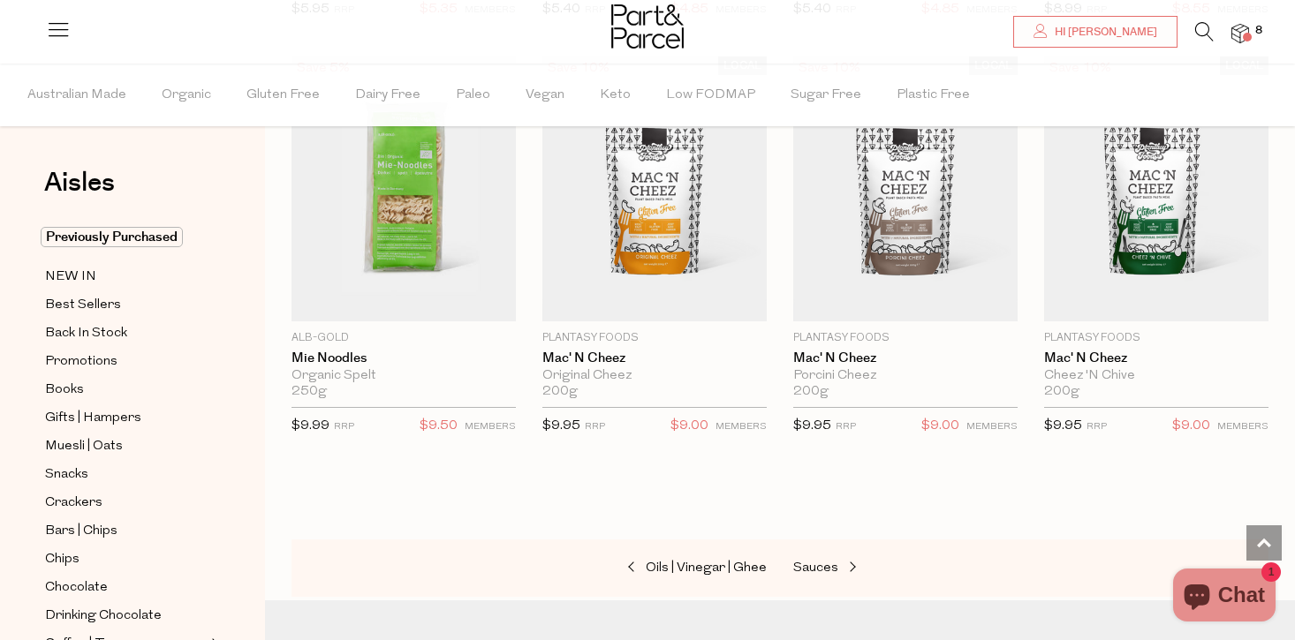
scroll to position [5616, 0]
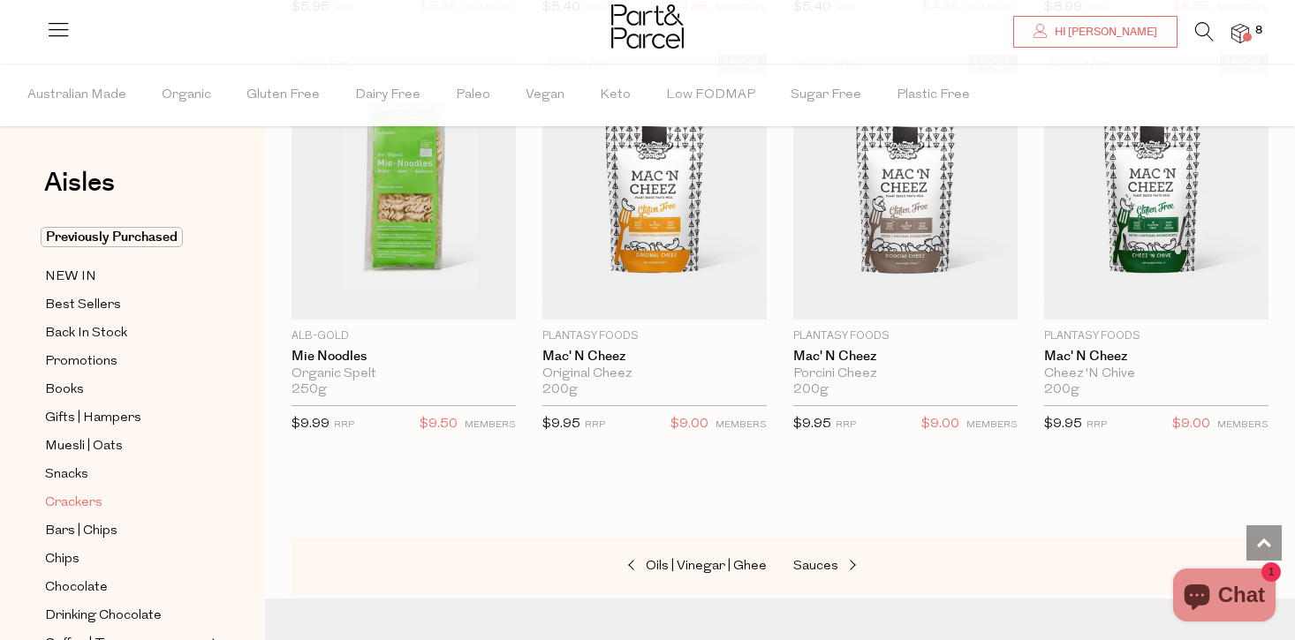
click at [77, 503] on span "Crackers" at bounding box center [73, 503] width 57 height 21
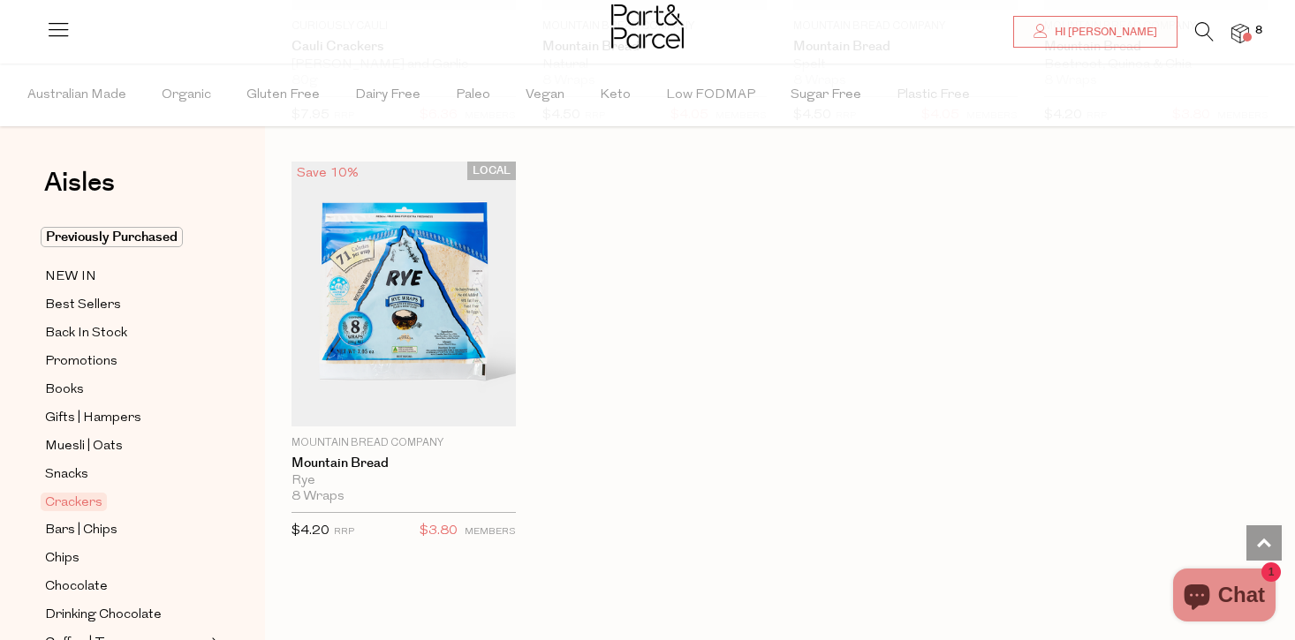
scroll to position [3821, 0]
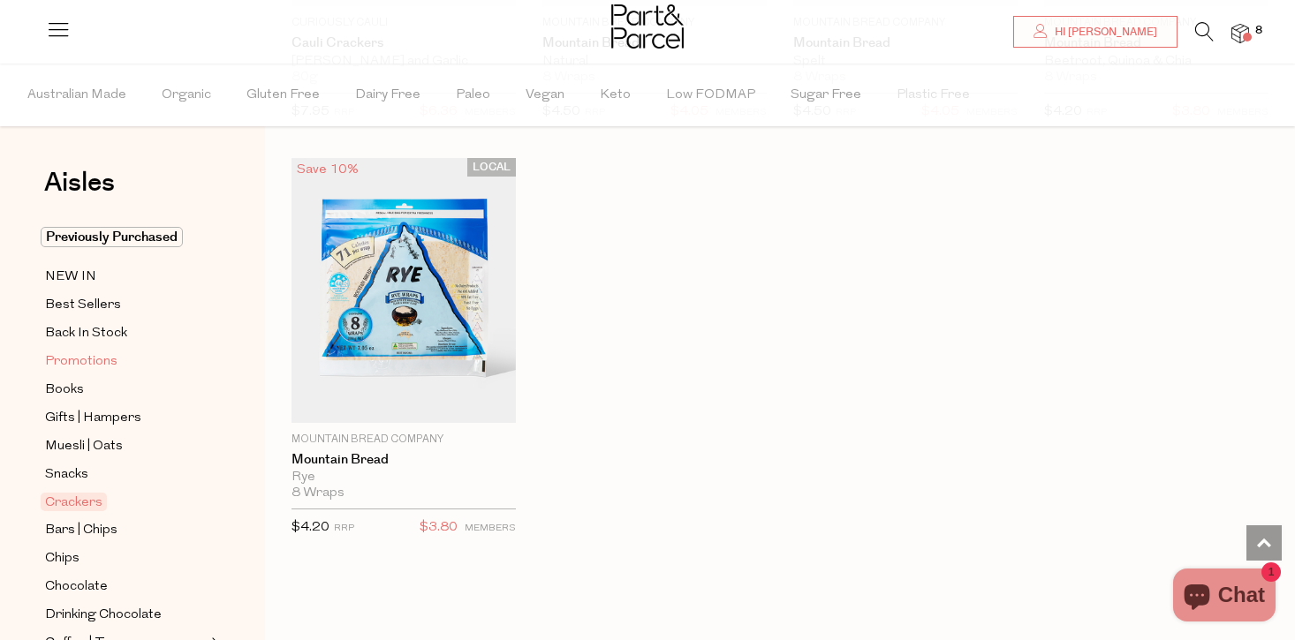
click at [84, 359] on span "Promotions" at bounding box center [81, 361] width 72 height 21
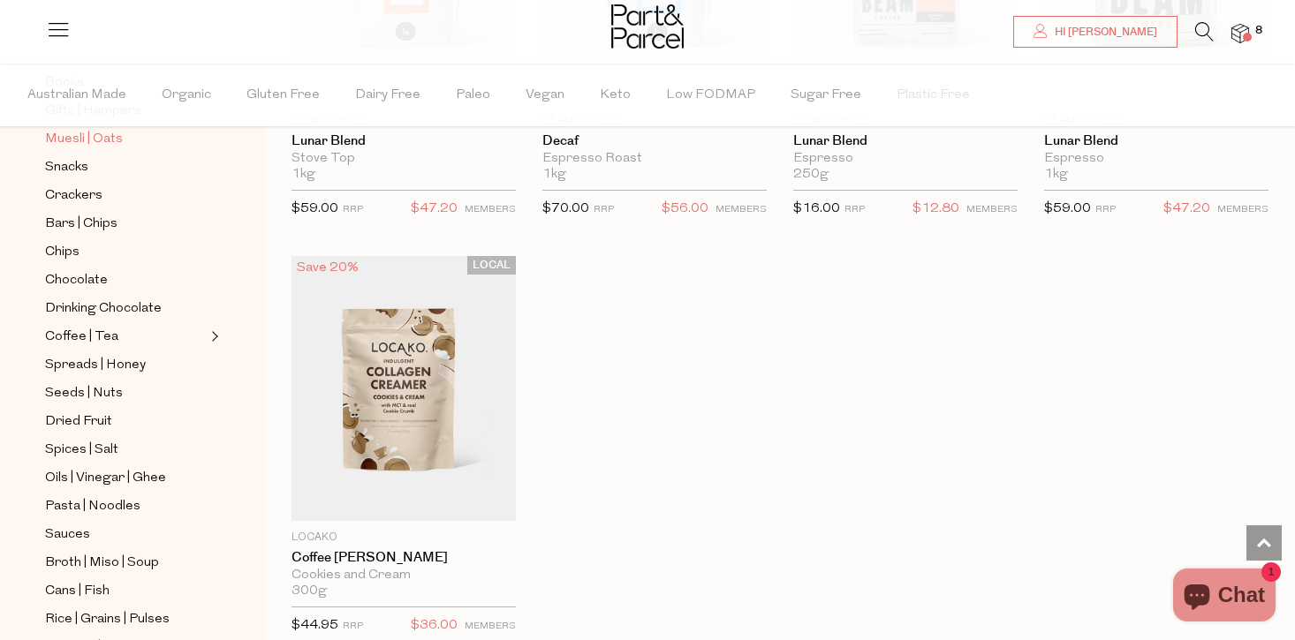
scroll to position [308, 0]
click at [68, 534] on span "Sauces" at bounding box center [67, 533] width 45 height 21
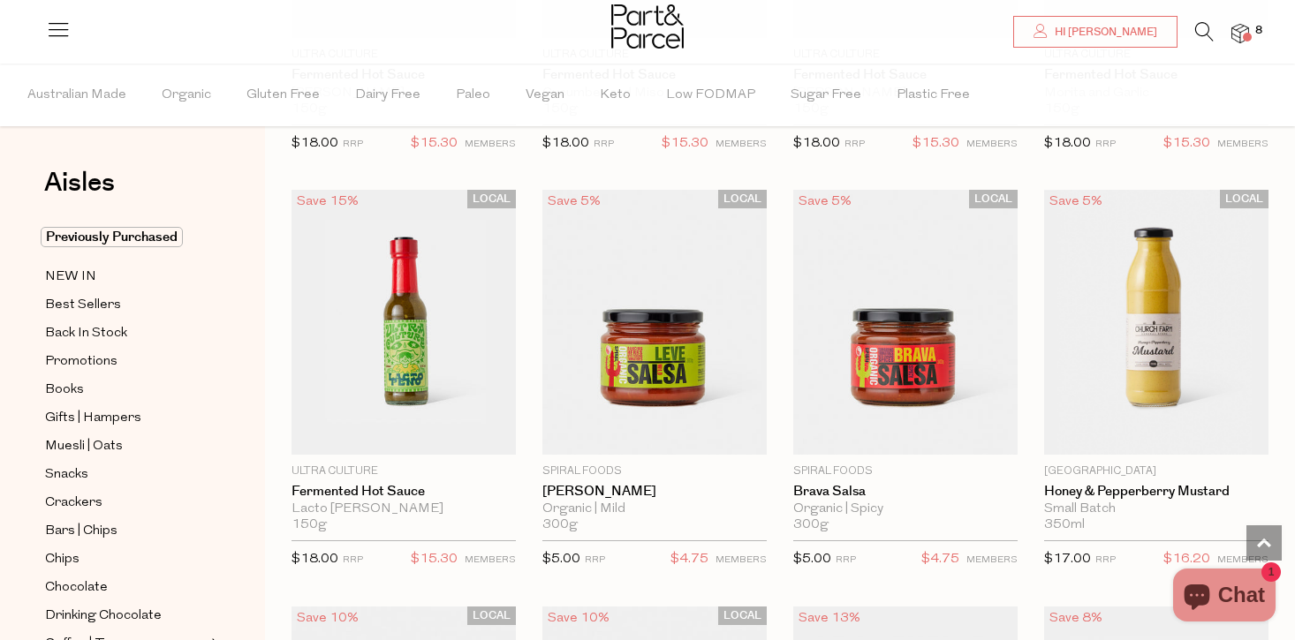
scroll to position [3825, 0]
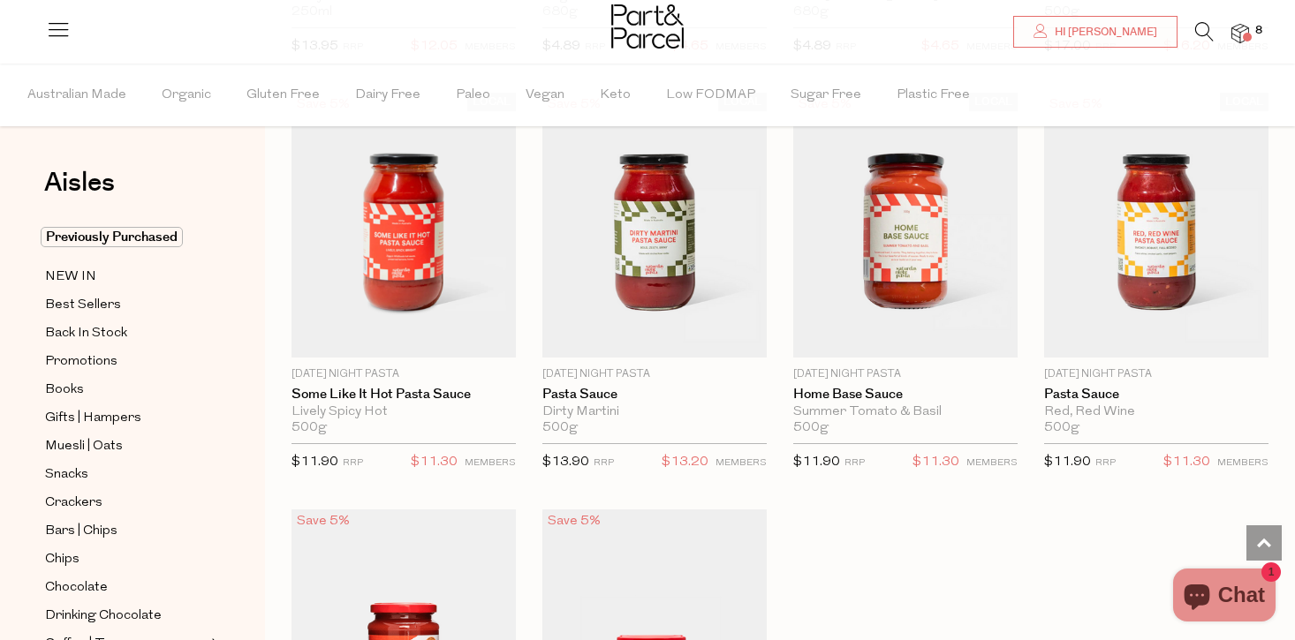
scroll to position [6419, 0]
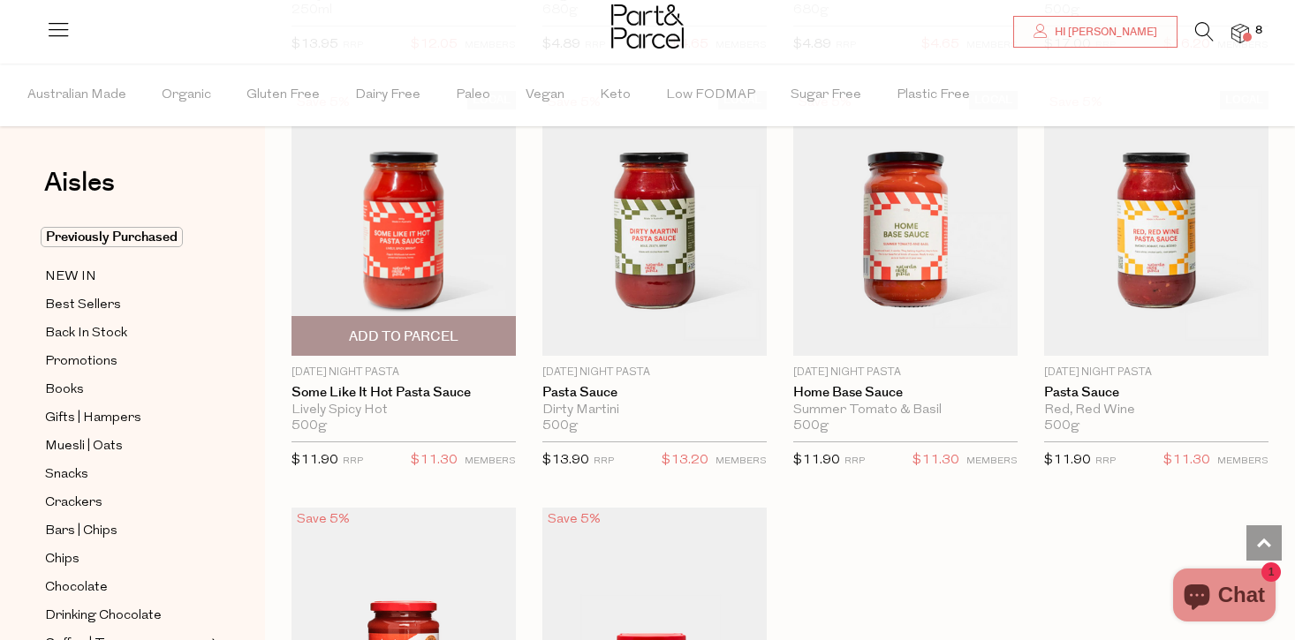
click at [389, 241] on img at bounding box center [403, 223] width 224 height 265
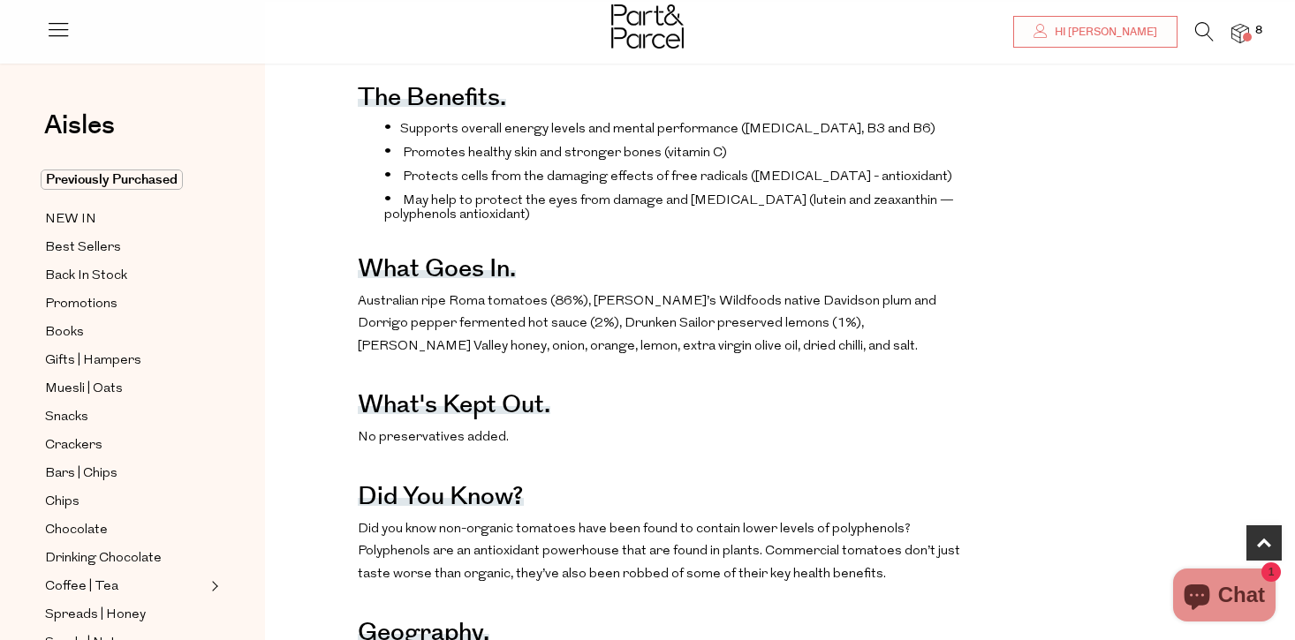
scroll to position [708, 0]
